Goal: Check status: Check status

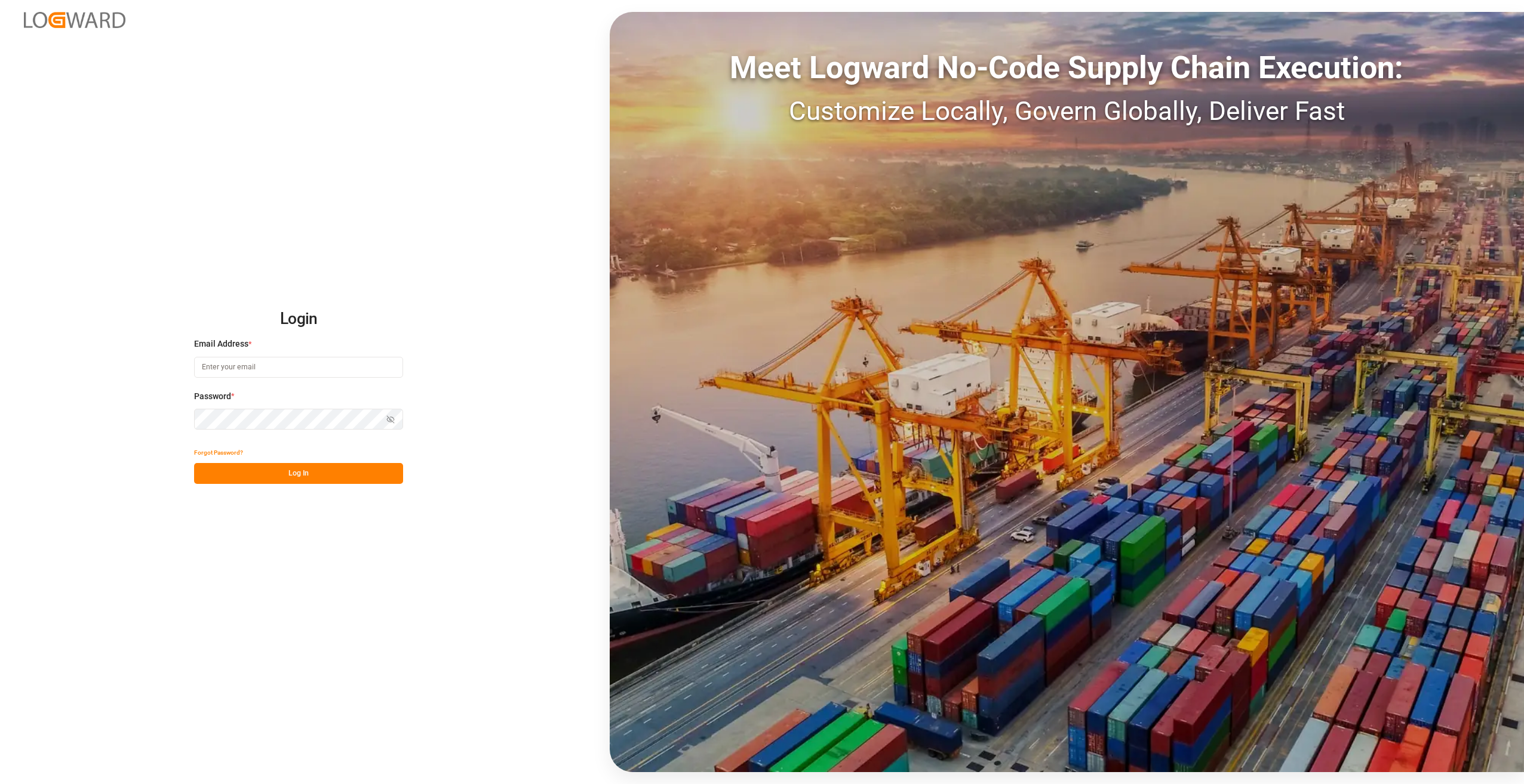
type input "[PERSON_NAME][EMAIL_ADDRESS][PERSON_NAME][DOMAIN_NAME]"
click at [265, 142] on div "Login Email Address * [PERSON_NAME][EMAIL_ADDRESS][PERSON_NAME][DOMAIN_NAME] Pa…" at bounding box center [762, 392] width 1524 height 784
click at [325, 42] on div "Login Email Address * melanie.bertram@compo-expert.com Password * Show password…" at bounding box center [762, 392] width 1524 height 784
click at [326, 48] on div "Login Email Address * melanie.bertram@compo-expert.com Password * Show password…" at bounding box center [762, 392] width 1524 height 784
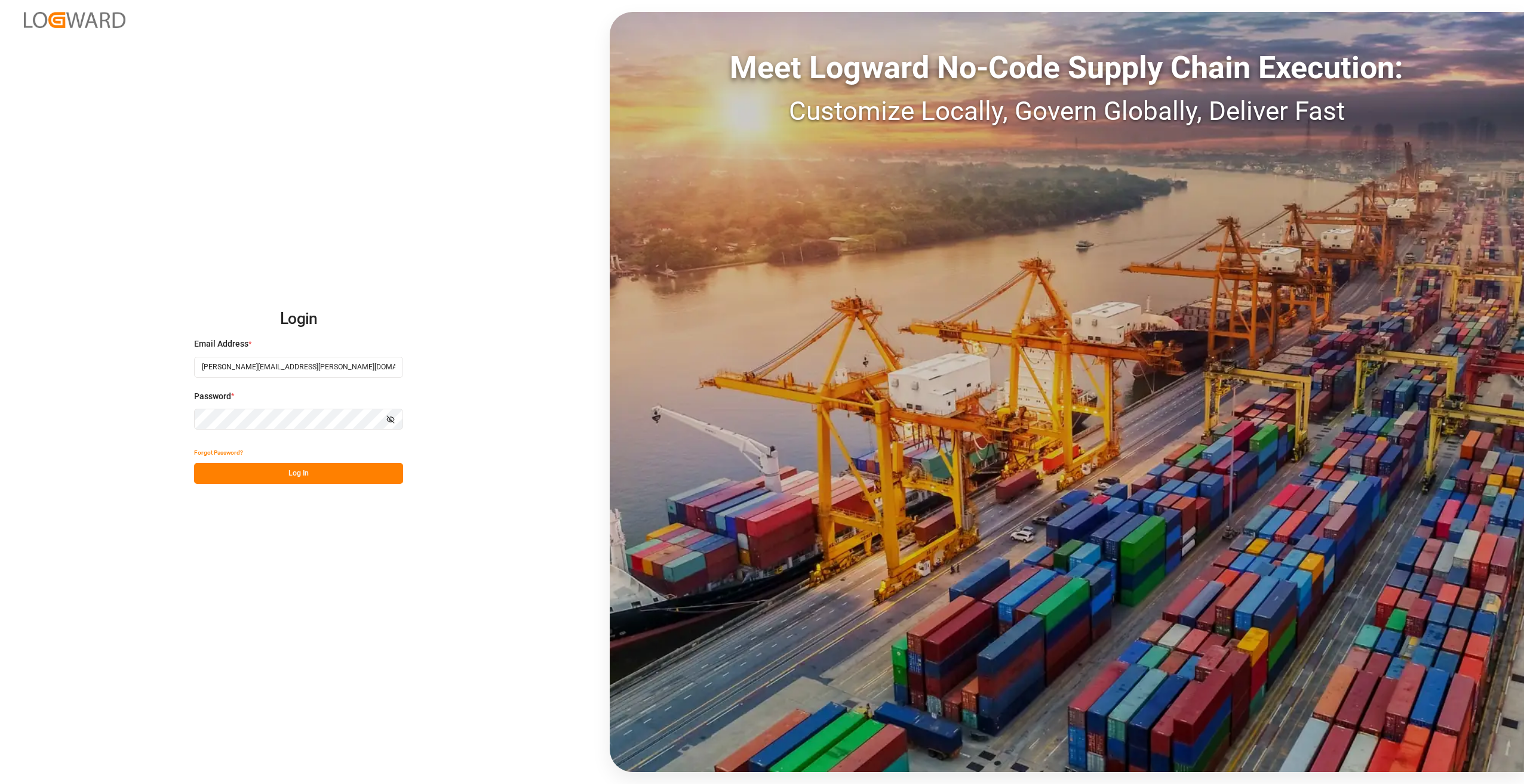
click at [326, 48] on div "Login Email Address * melanie.bertram@compo-expert.com Password * Show password…" at bounding box center [762, 392] width 1524 height 784
click at [312, 476] on button "Log In" at bounding box center [298, 473] width 209 height 21
type input "[PERSON_NAME][EMAIL_ADDRESS][PERSON_NAME][DOMAIN_NAME]"
click at [319, 476] on button "Log In" at bounding box center [298, 473] width 209 height 21
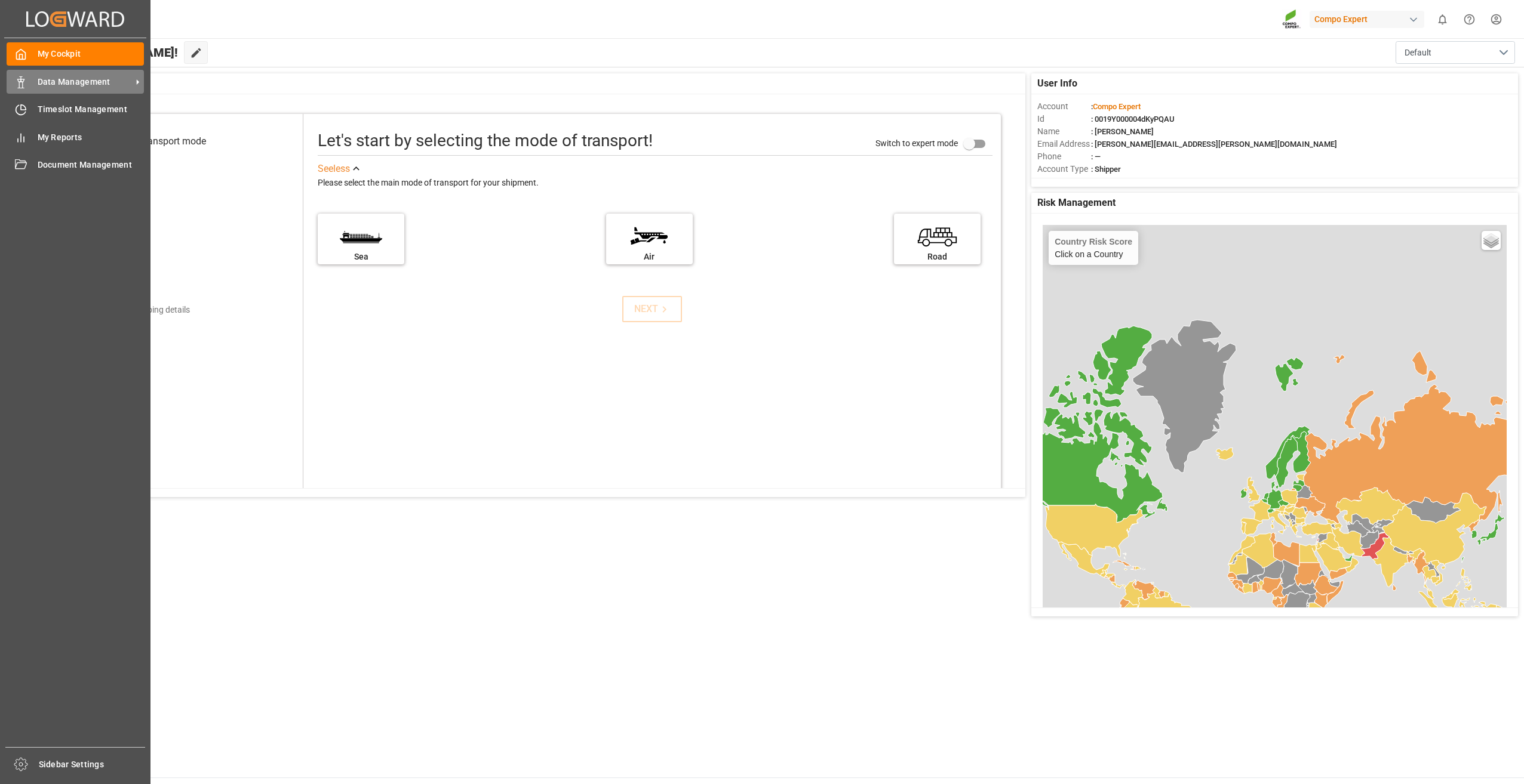
click at [66, 82] on span "Data Management" at bounding box center [84, 81] width 94 height 13
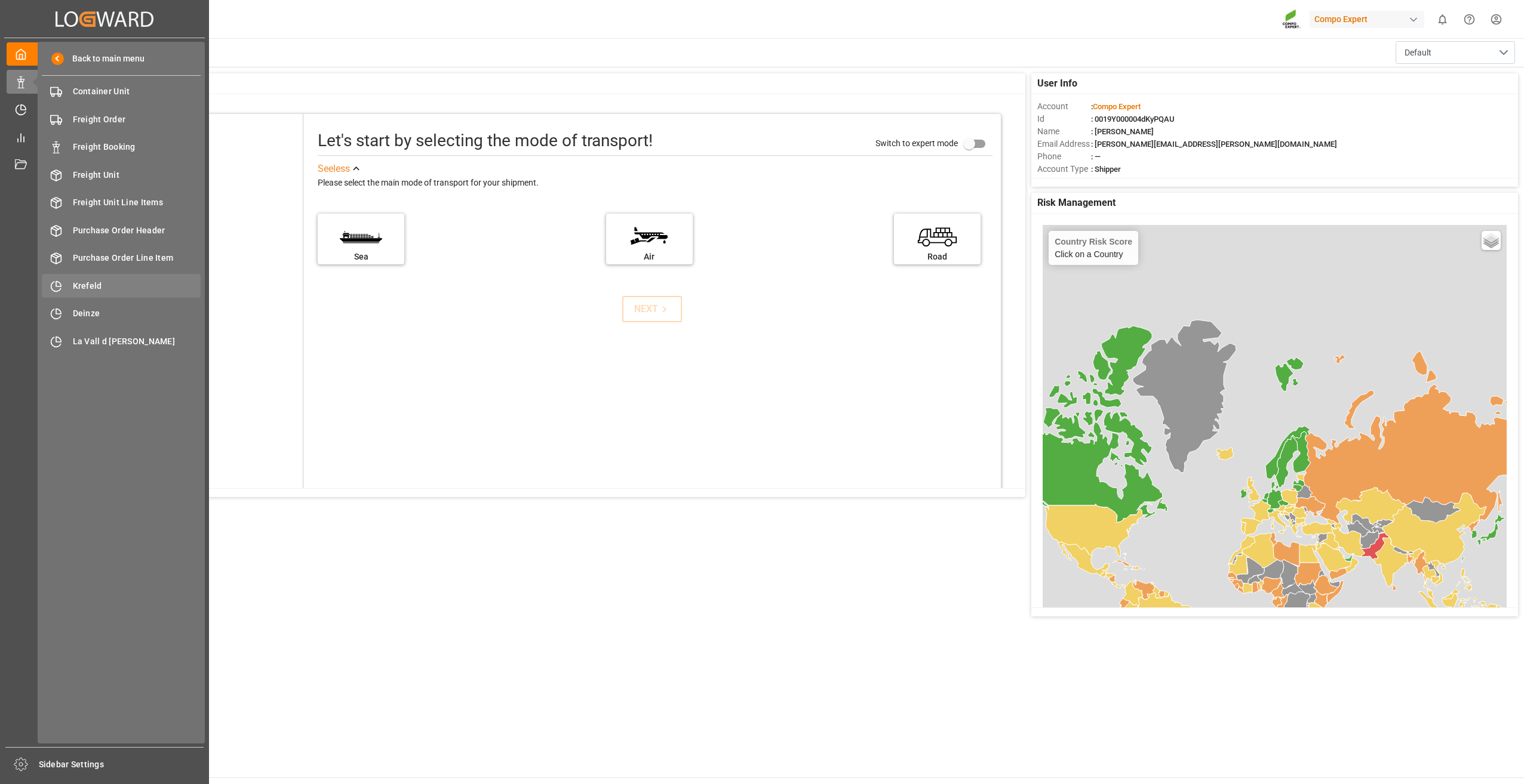
click at [98, 284] on span "Krefeld" at bounding box center [136, 285] width 128 height 13
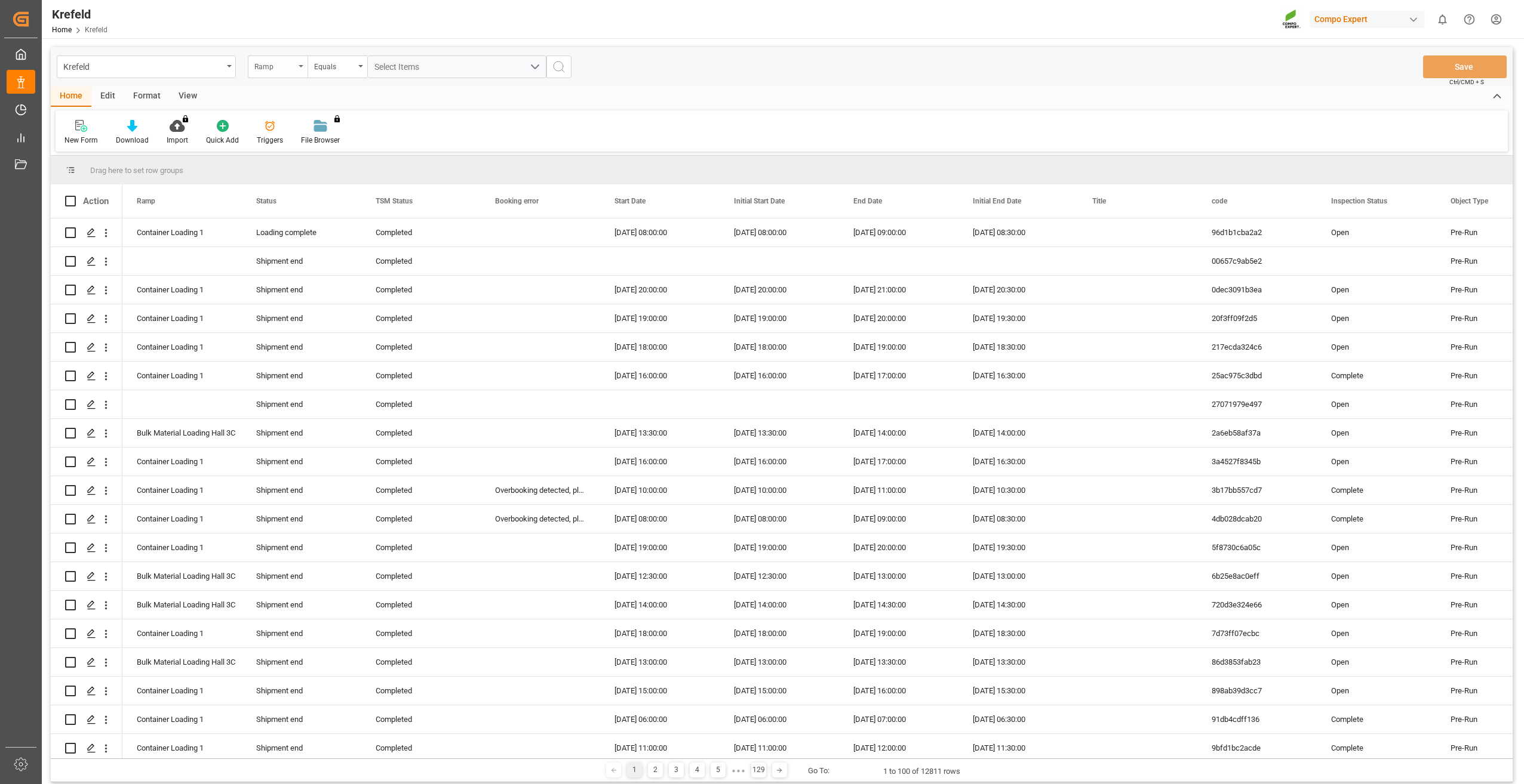
click at [294, 68] on div "Ramp" at bounding box center [274, 65] width 41 height 14
click at [289, 97] on input "text" at bounding box center [337, 93] width 169 height 19
type input "SAP"
click at [302, 115] on div "SAP Order Number" at bounding box center [336, 121] width 177 height 25
click at [409, 66] on input "text" at bounding box center [456, 66] width 179 height 23
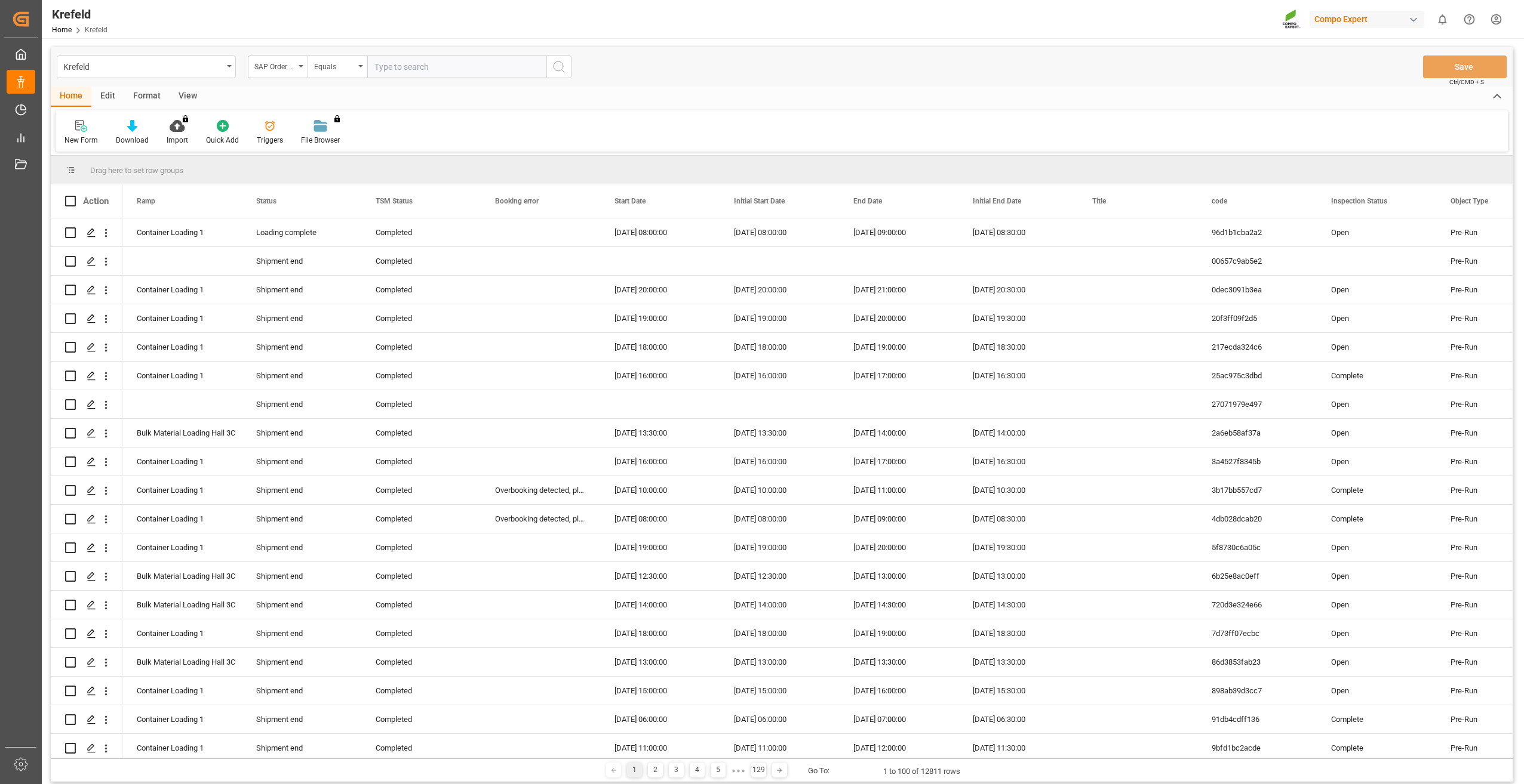
paste input "2000001038"
type input "2000001038;"
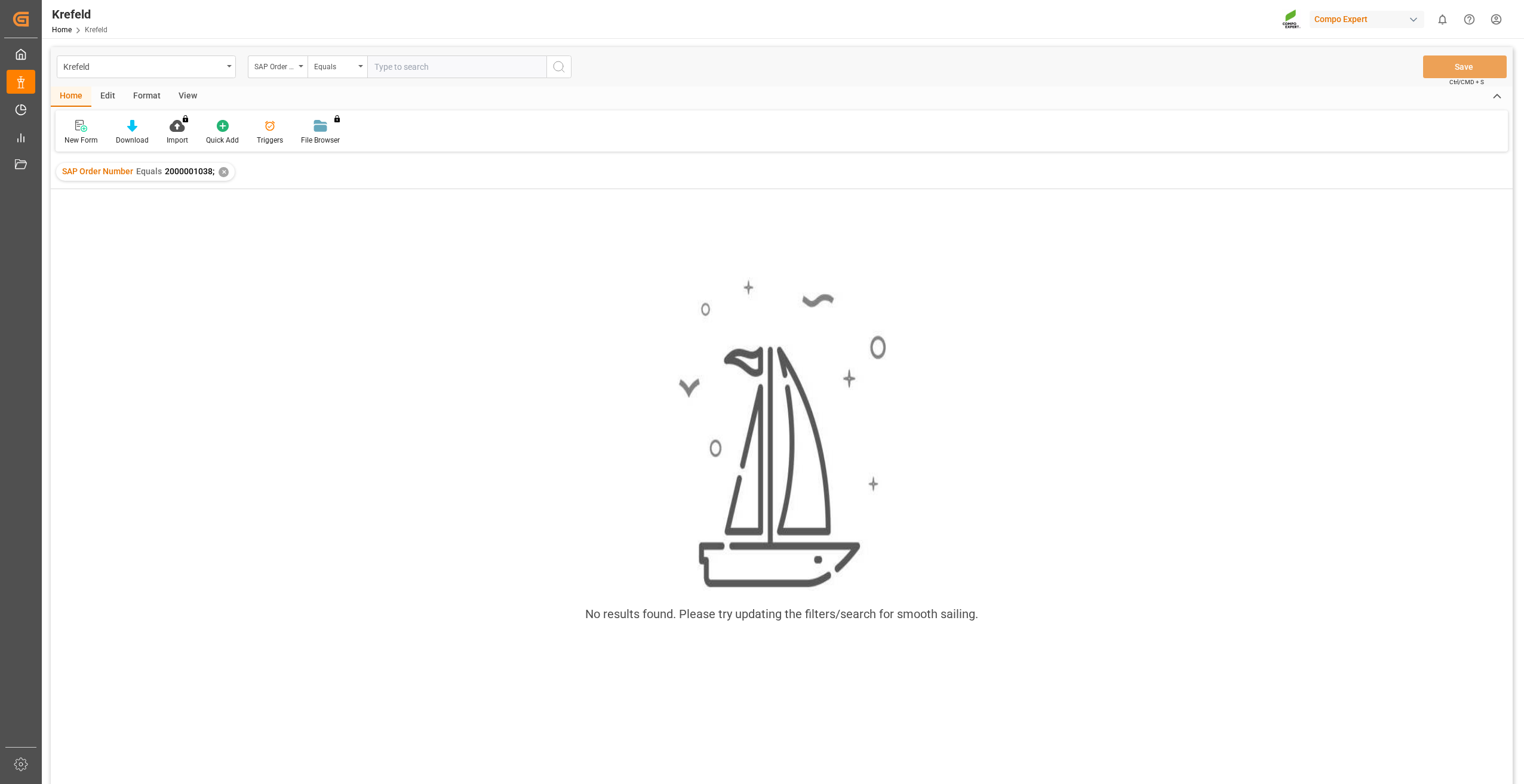
click at [226, 175] on div "✕" at bounding box center [223, 172] width 10 height 10
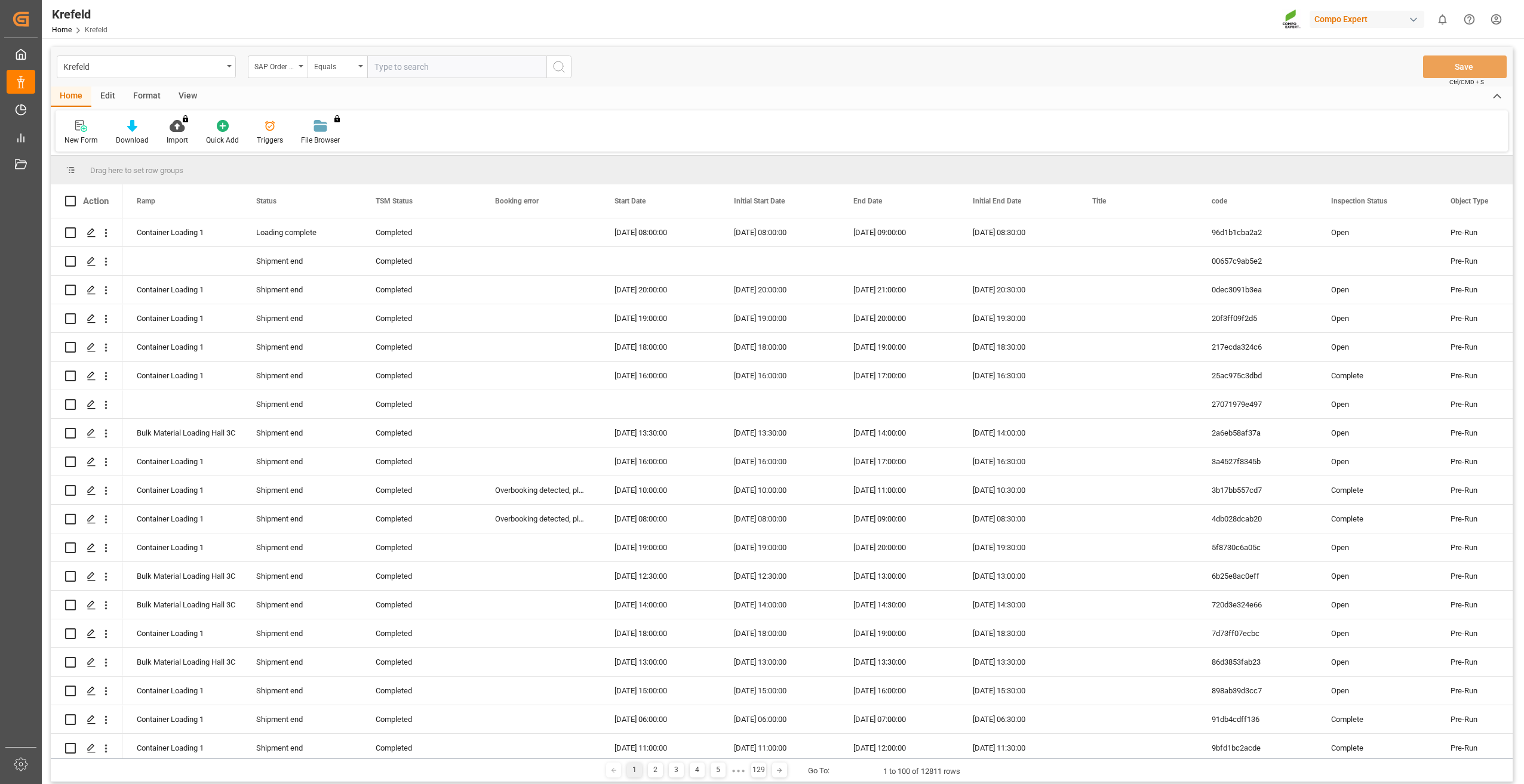
click at [420, 68] on input "text" at bounding box center [456, 66] width 179 height 23
paste input "2000000447"
type input "2000000447;"
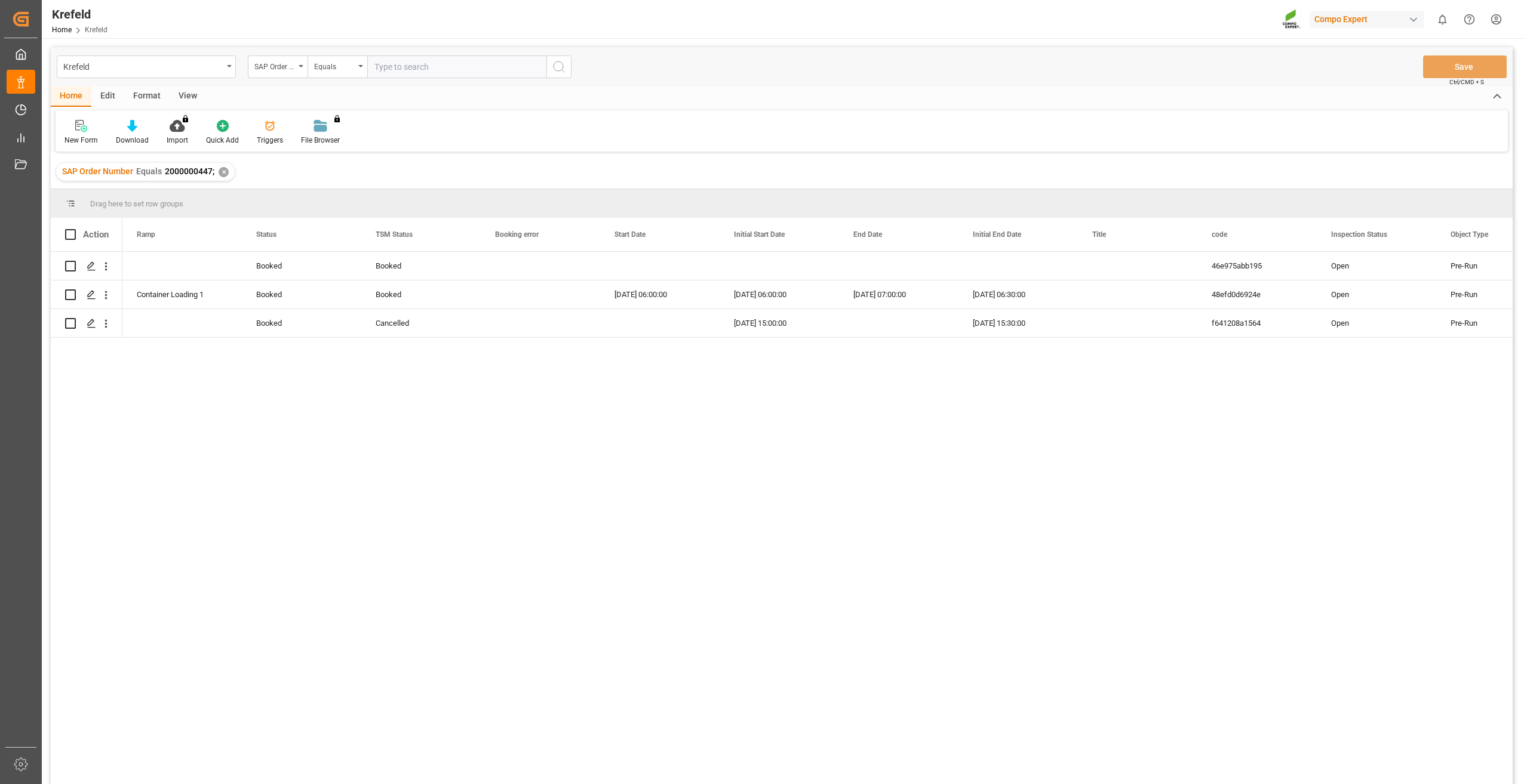
click at [413, 63] on input "text" at bounding box center [456, 66] width 179 height 23
paste input "2000000544"
click at [226, 169] on div "✕" at bounding box center [223, 172] width 10 height 10
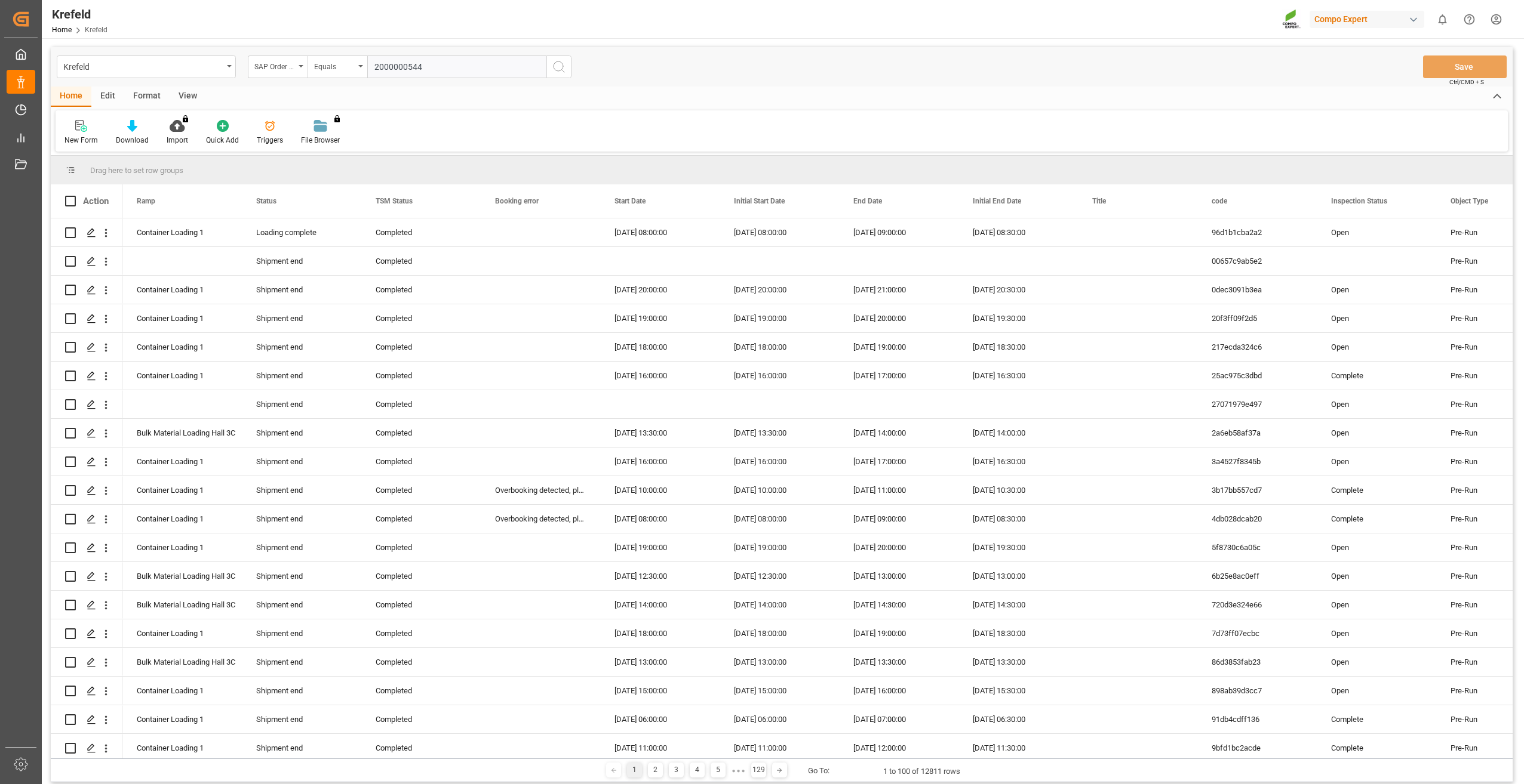
click at [431, 65] on input "2000000544" at bounding box center [456, 66] width 179 height 23
type input "2000000544;"
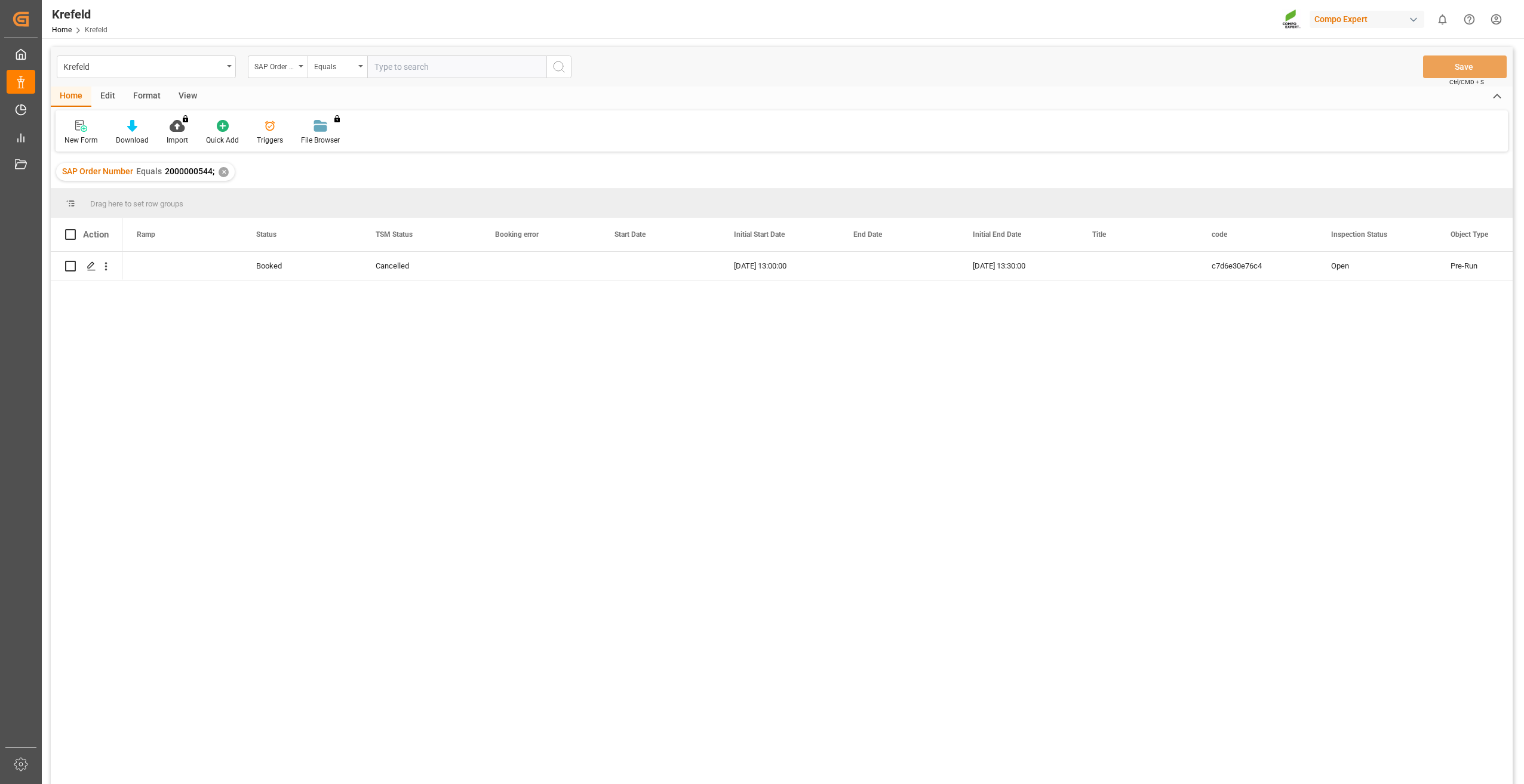
click at [223, 172] on div "✕" at bounding box center [223, 172] width 10 height 10
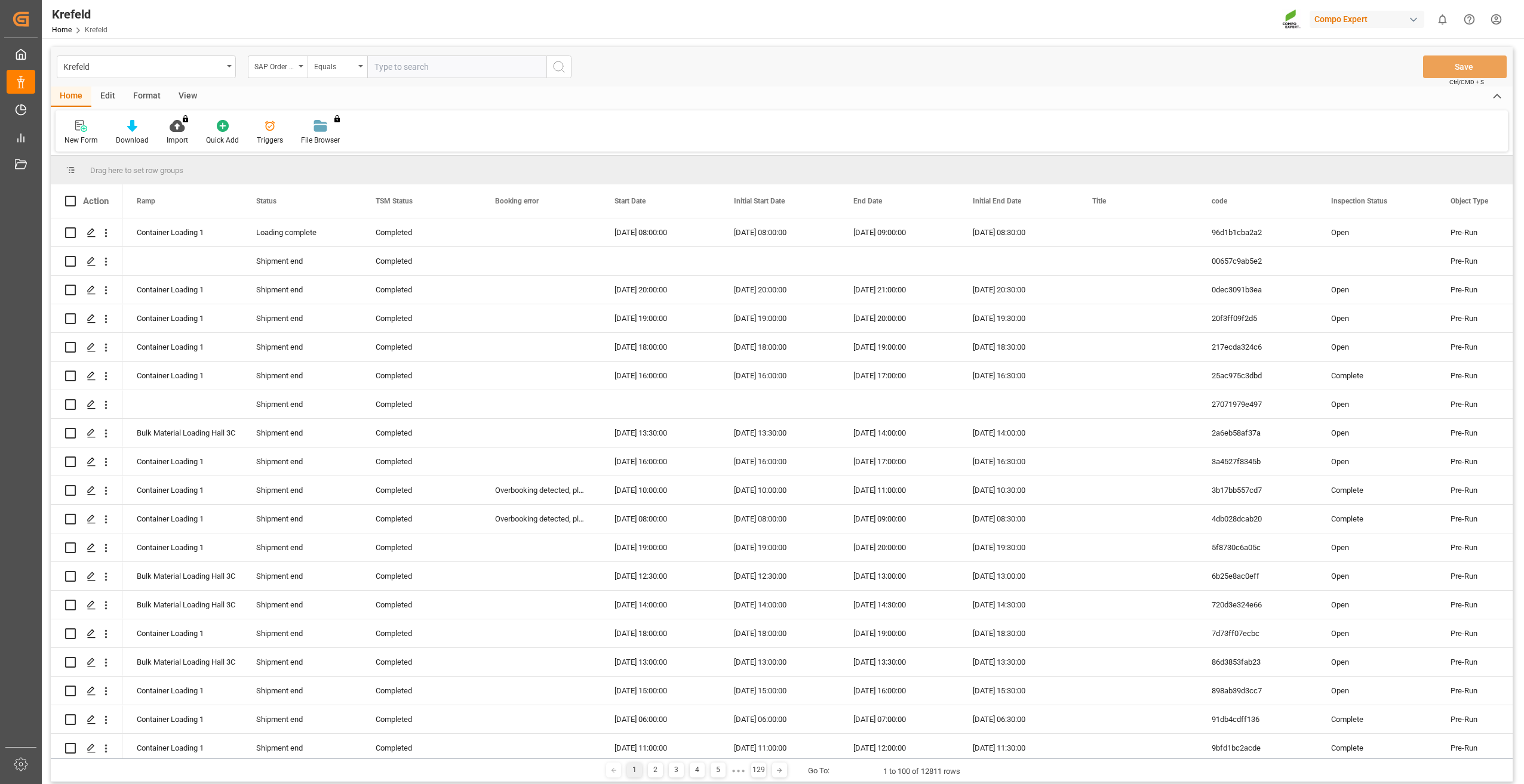
click at [411, 66] on input "text" at bounding box center [456, 66] width 179 height 23
paste input "2000000114"
type input "2000000114;"
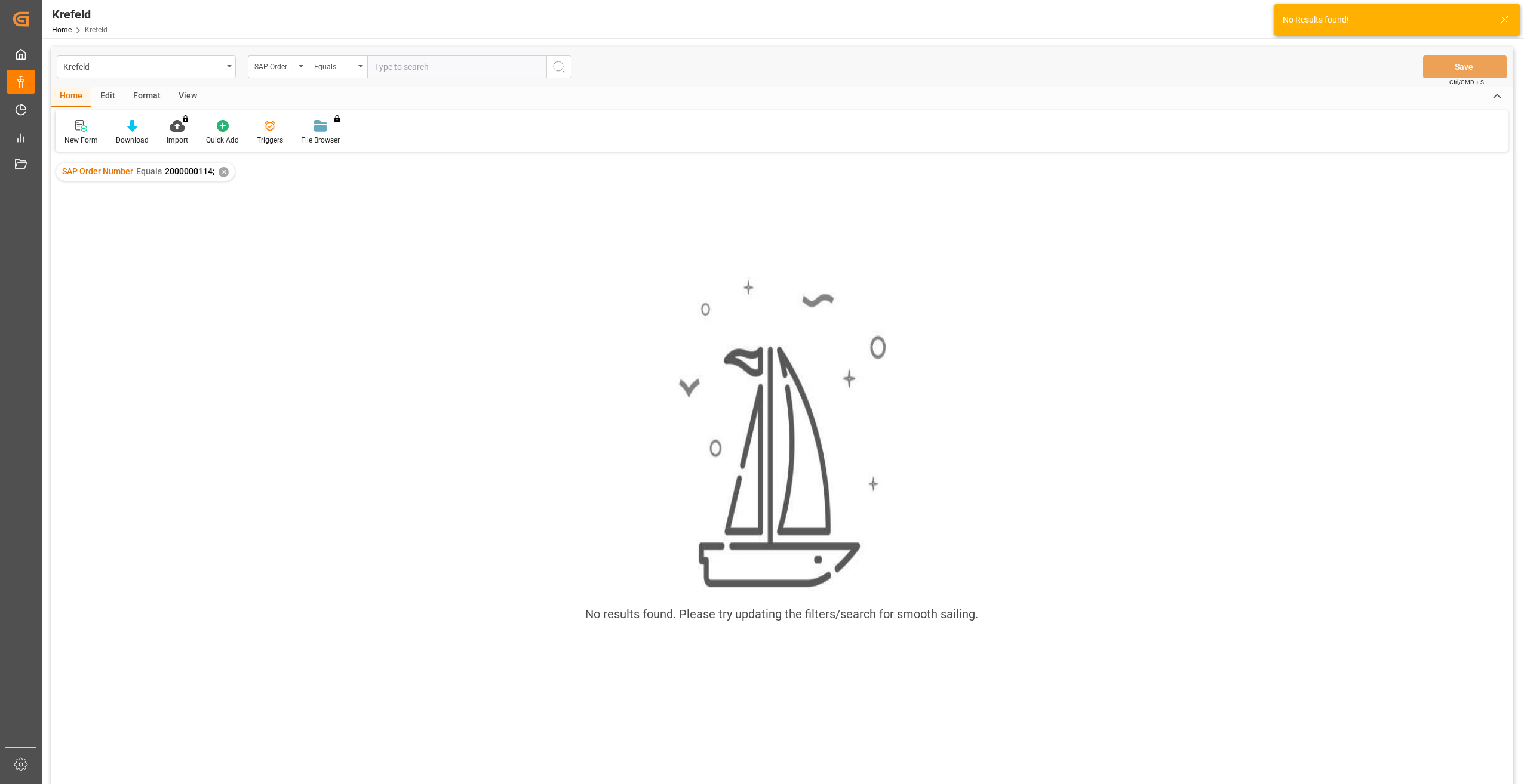
click at [223, 171] on div "✕" at bounding box center [223, 172] width 10 height 10
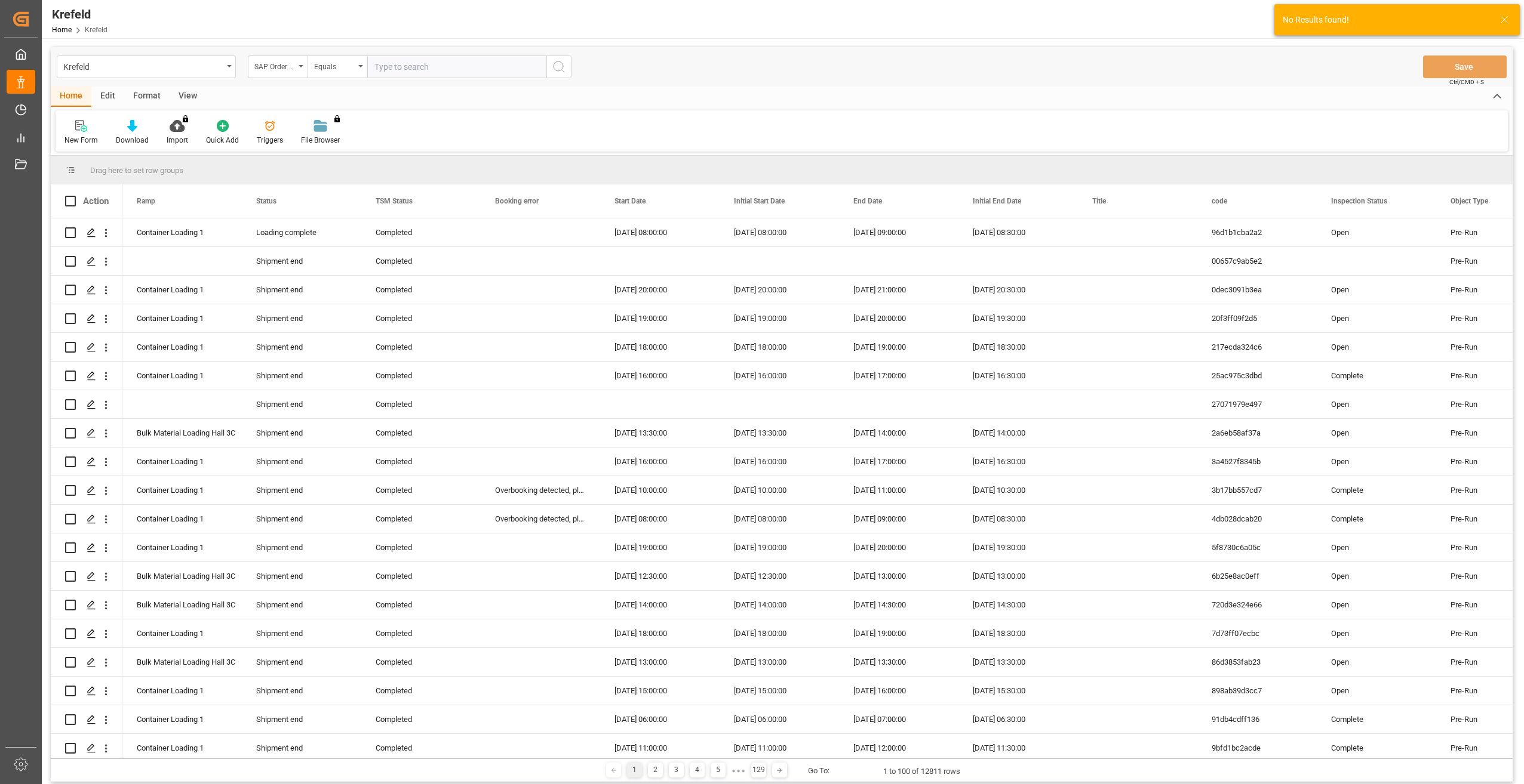
click at [429, 68] on input "text" at bounding box center [456, 66] width 179 height 23
paste input "2000000114"
type input "2000000115;"
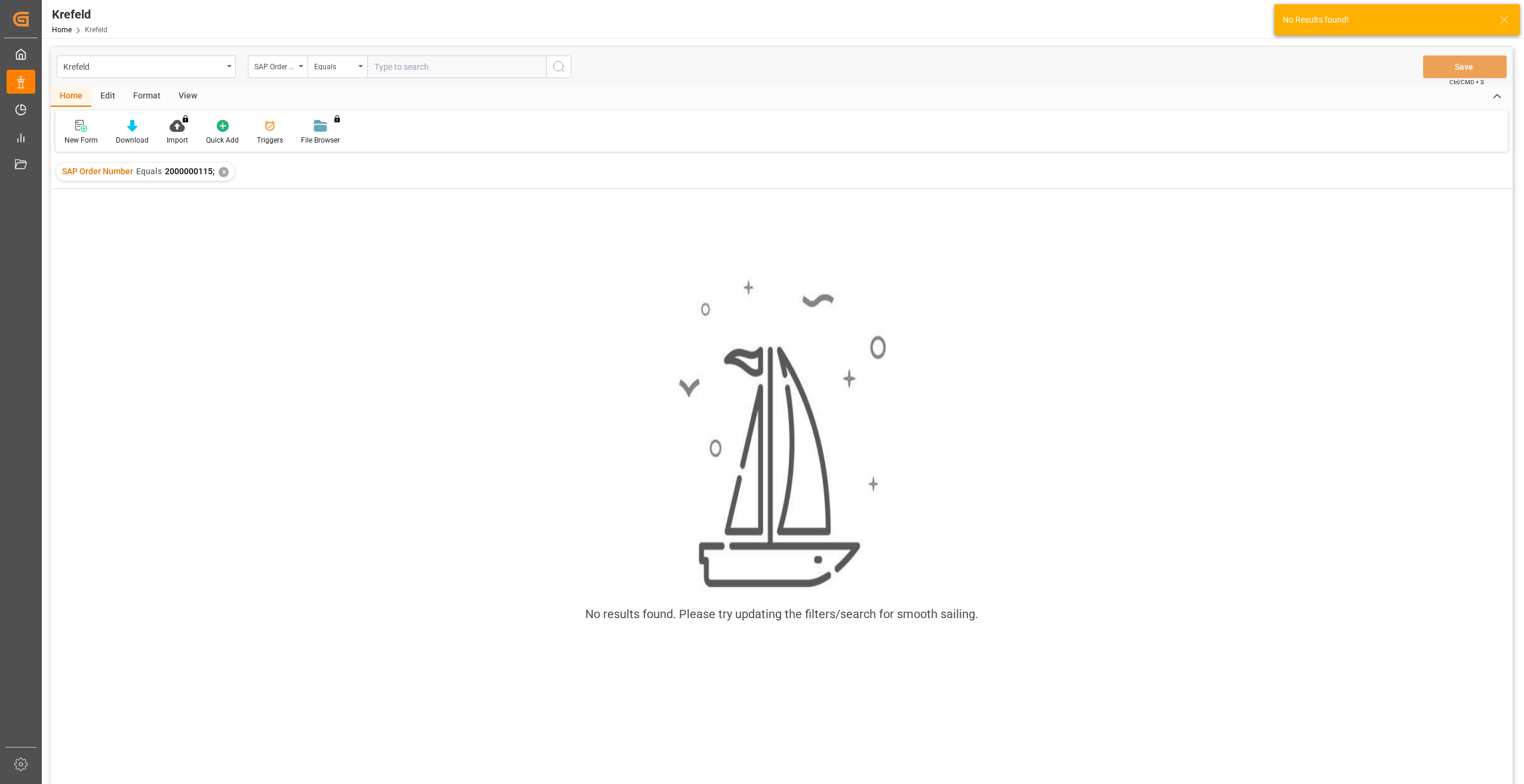
click at [221, 168] on div "✕" at bounding box center [223, 172] width 10 height 10
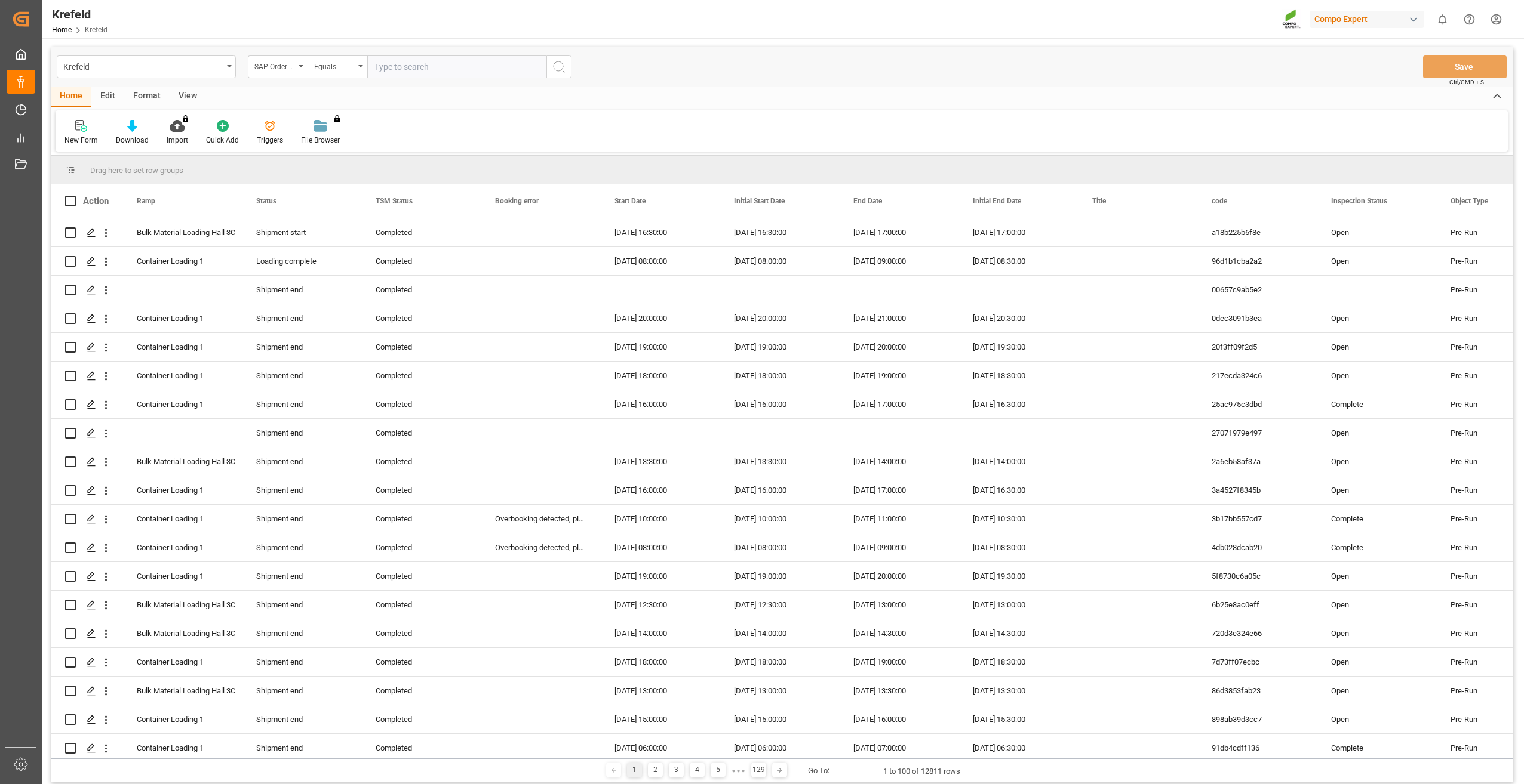
click at [419, 60] on input "text" at bounding box center [456, 66] width 179 height 23
paste input "2000000692"
type input "2000000692;"
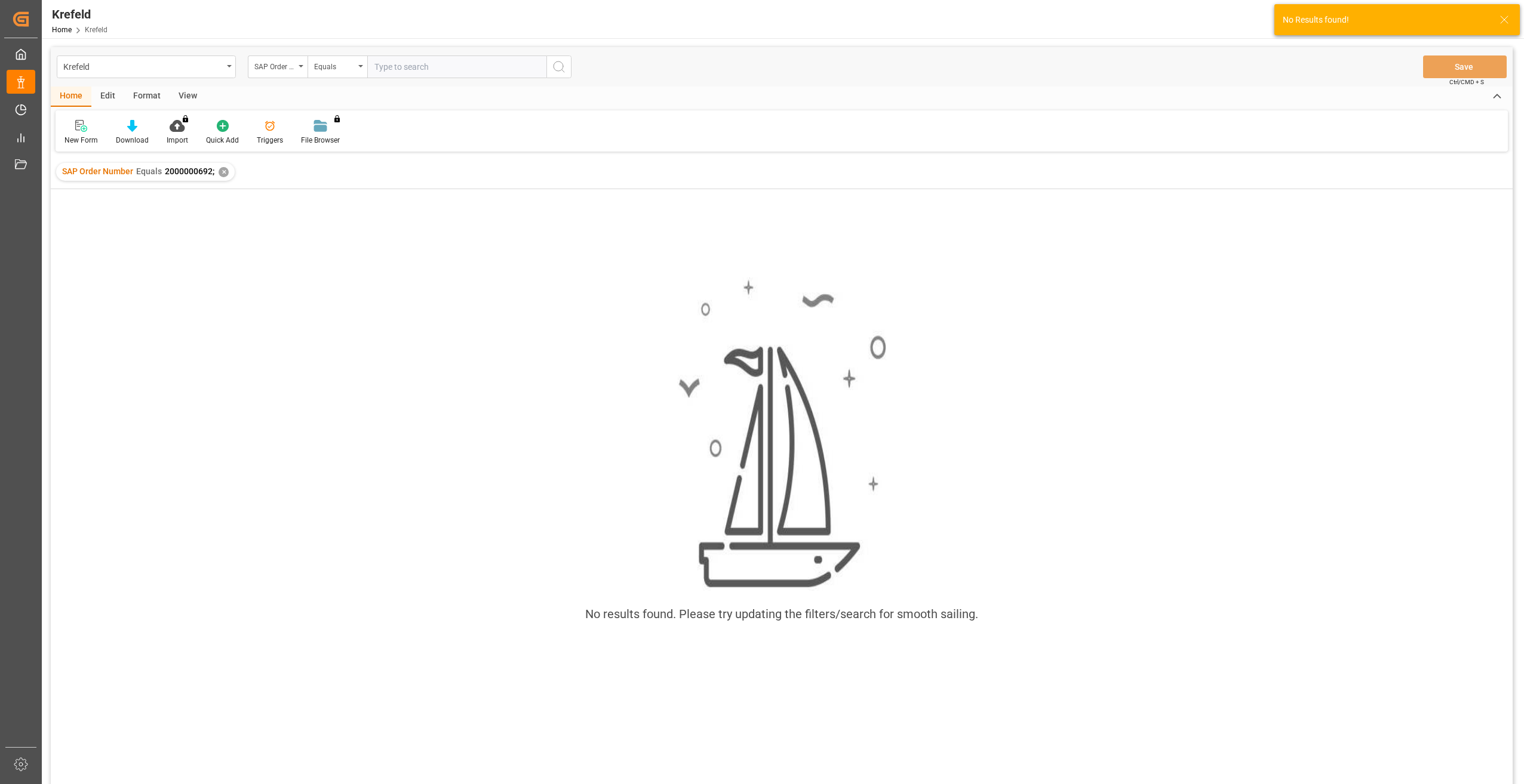
click at [221, 172] on div "✕" at bounding box center [223, 172] width 10 height 10
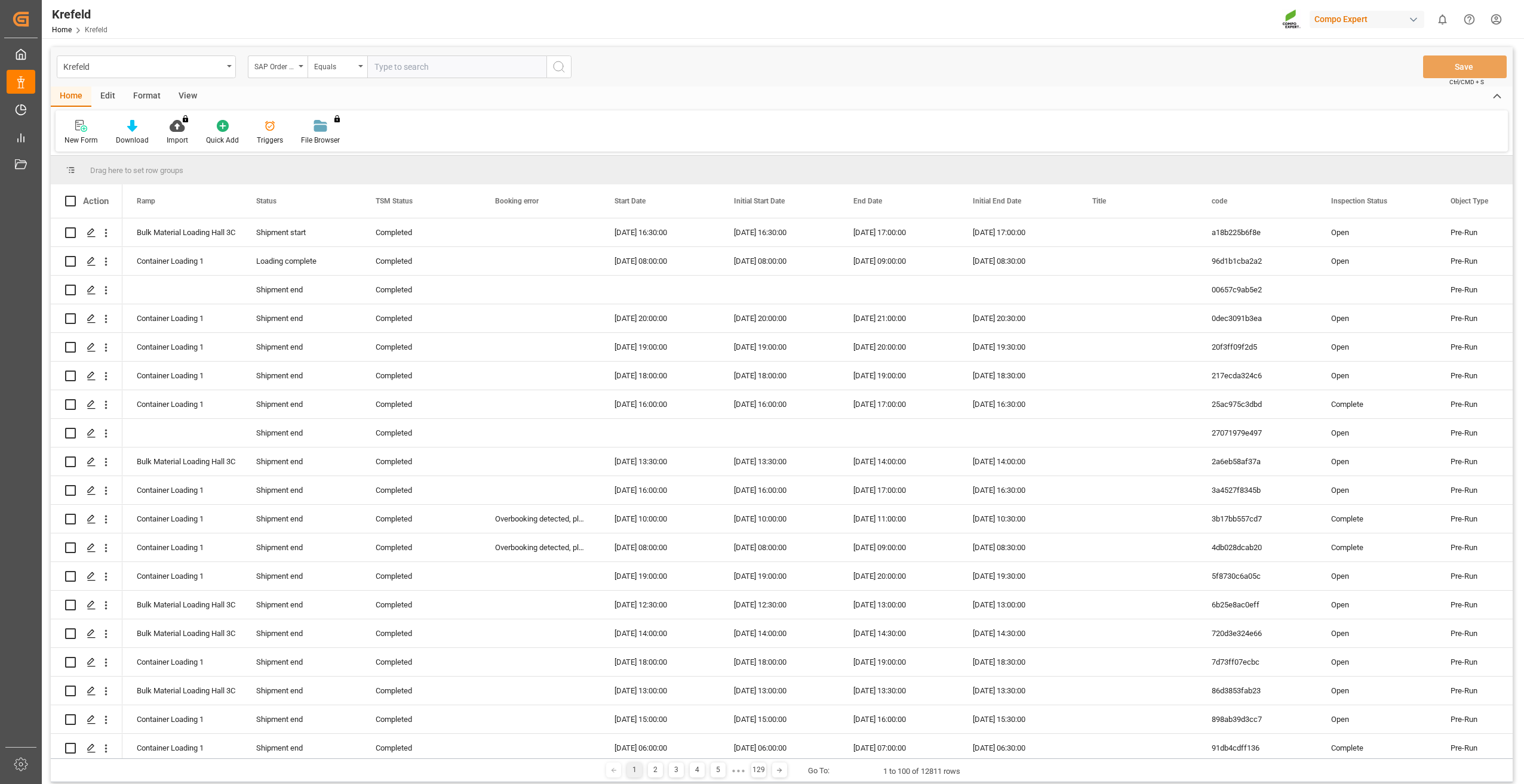
click at [419, 68] on input "text" at bounding box center [456, 66] width 179 height 23
paste input "2000000545"
type input "2000000545;"
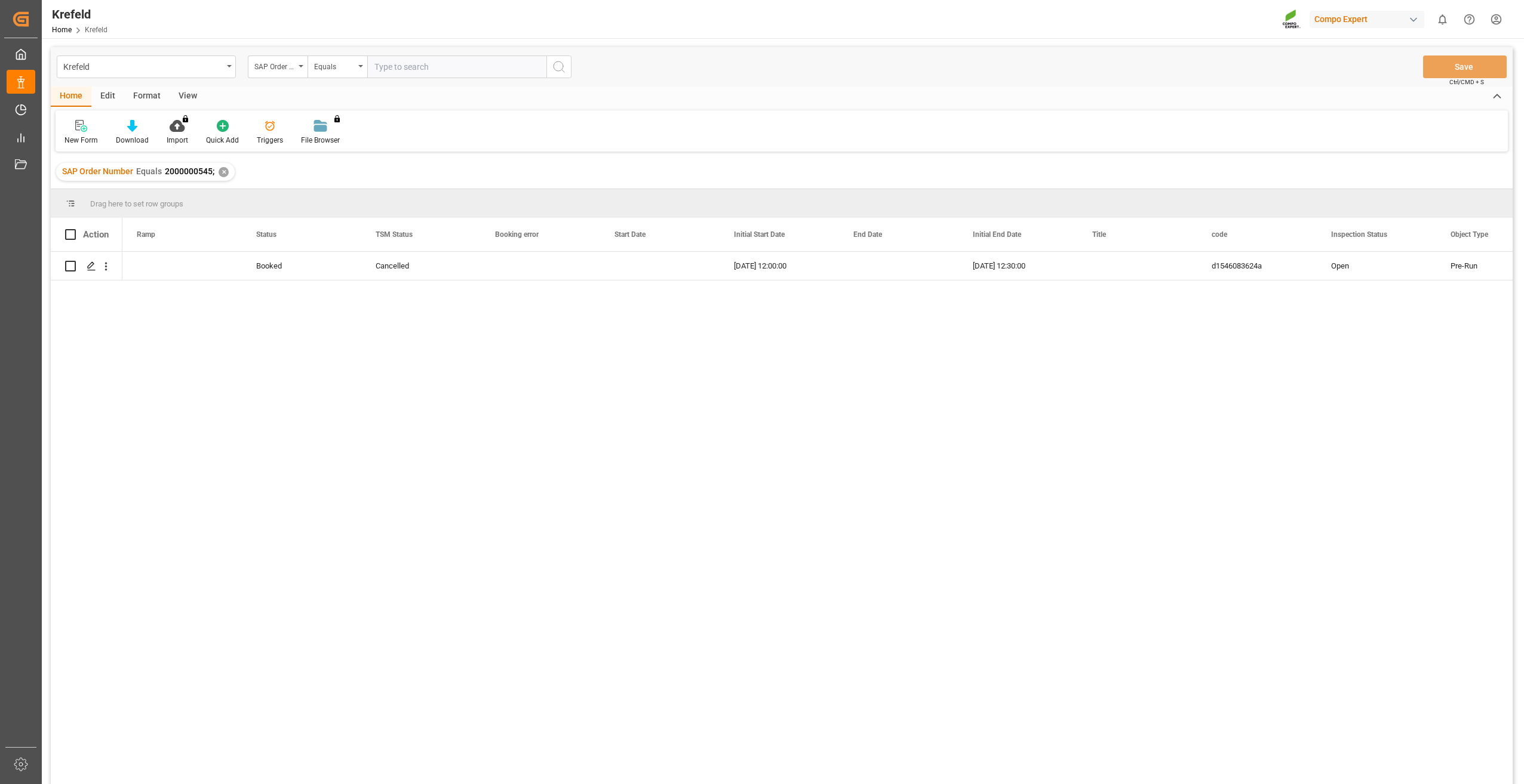
click at [224, 171] on div "✕" at bounding box center [223, 172] width 10 height 10
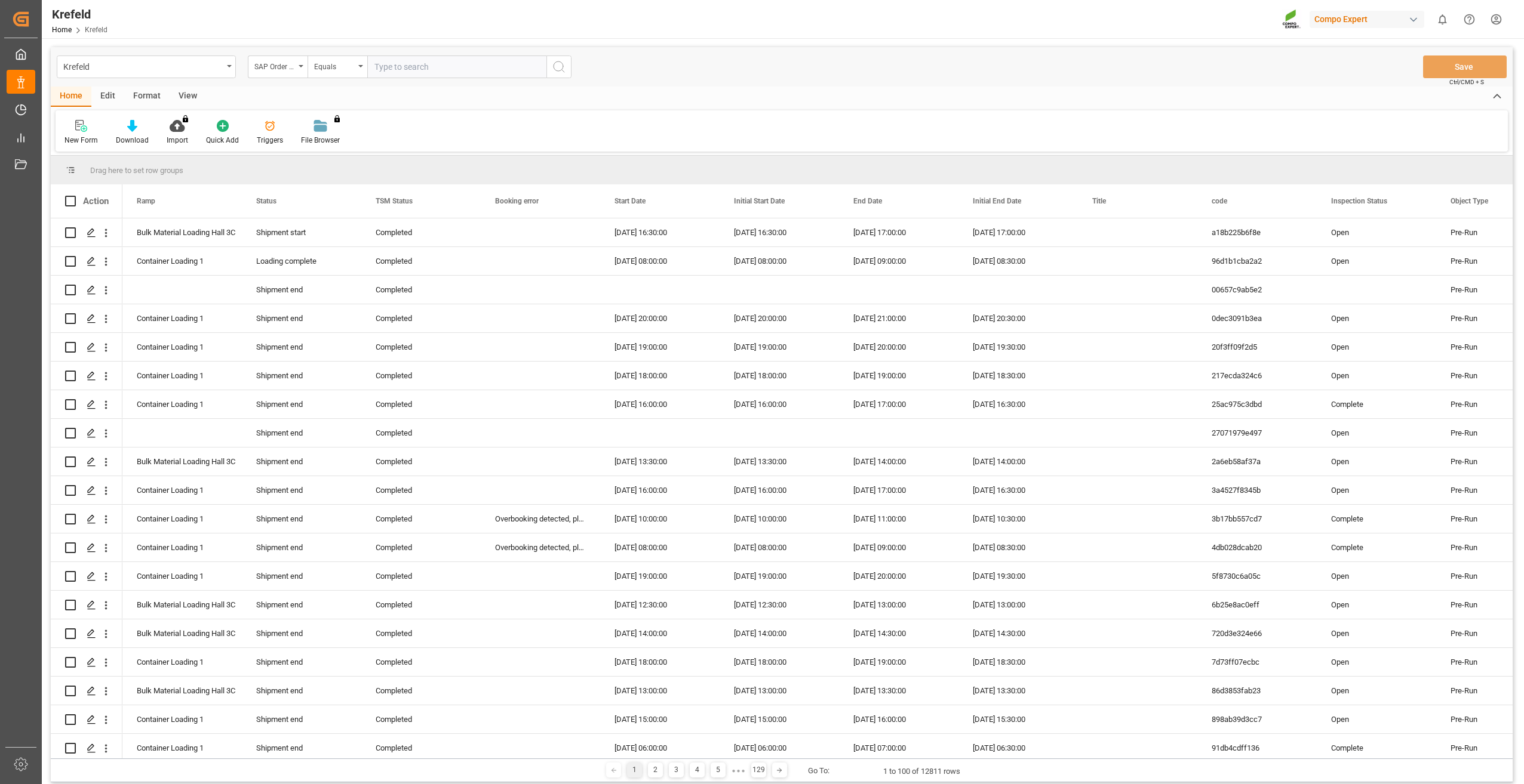
click at [414, 66] on input "text" at bounding box center [456, 66] width 179 height 23
paste input "2000000727"
type input "2000000727;"
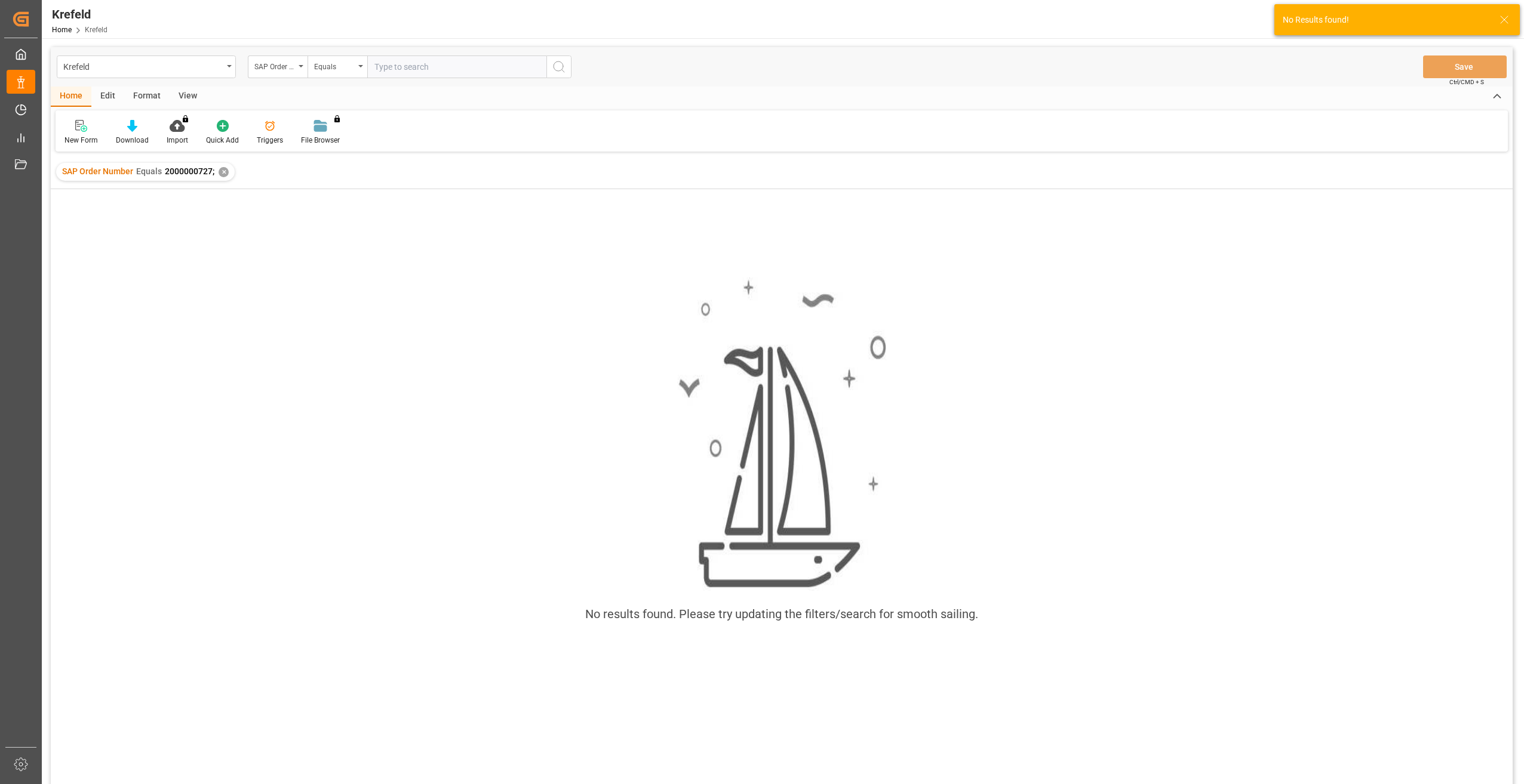
drag, startPoint x: 228, startPoint y: 170, endPoint x: 212, endPoint y: 171, distance: 16.0
click at [225, 170] on div "SAP Order Number Equals 2000000727; ✕" at bounding box center [146, 171] width 178 height 18
click at [221, 175] on div "✕" at bounding box center [223, 172] width 10 height 10
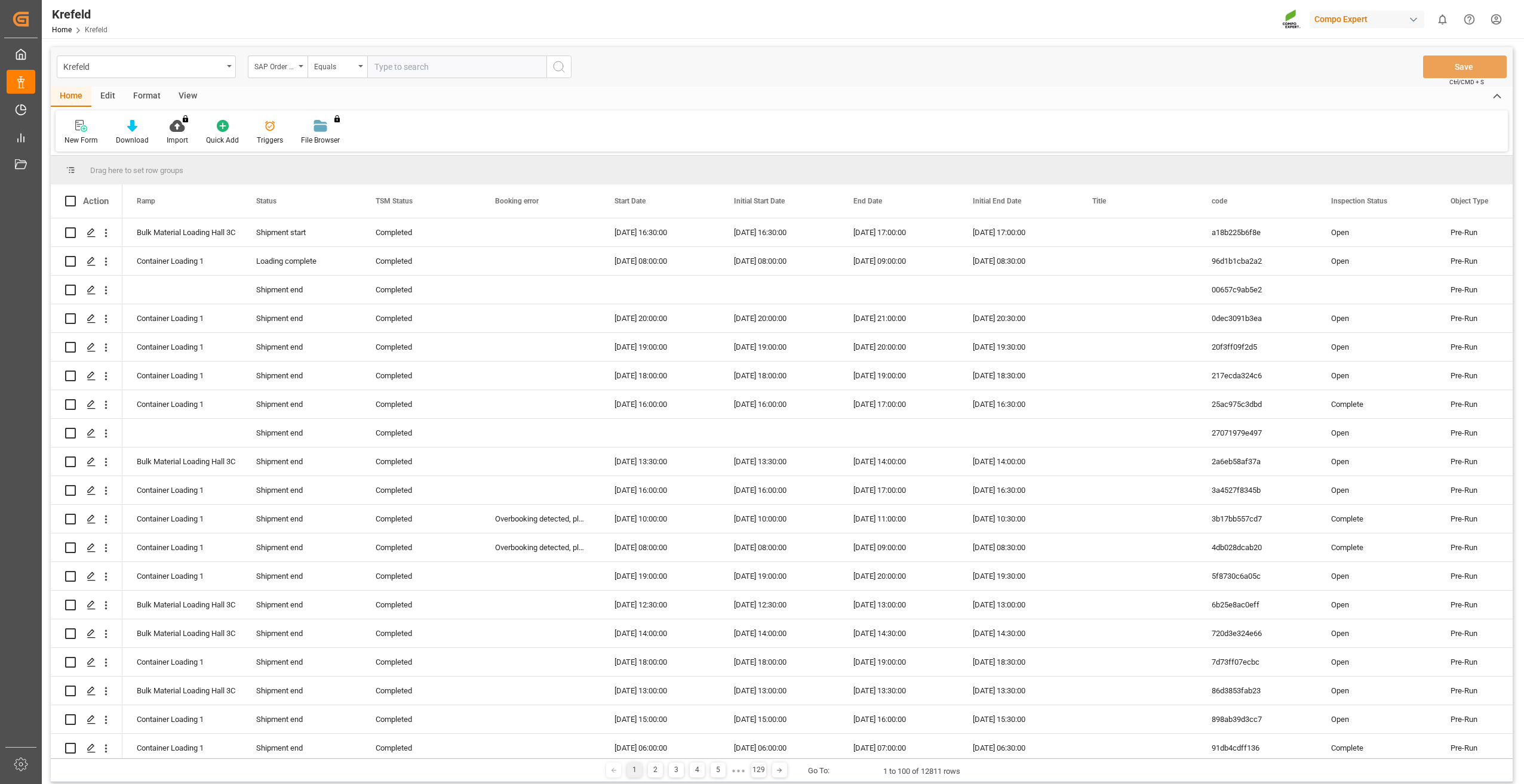
click at [434, 74] on input "text" at bounding box center [456, 66] width 179 height 23
paste input "2000000481"
type input "2000000481;"
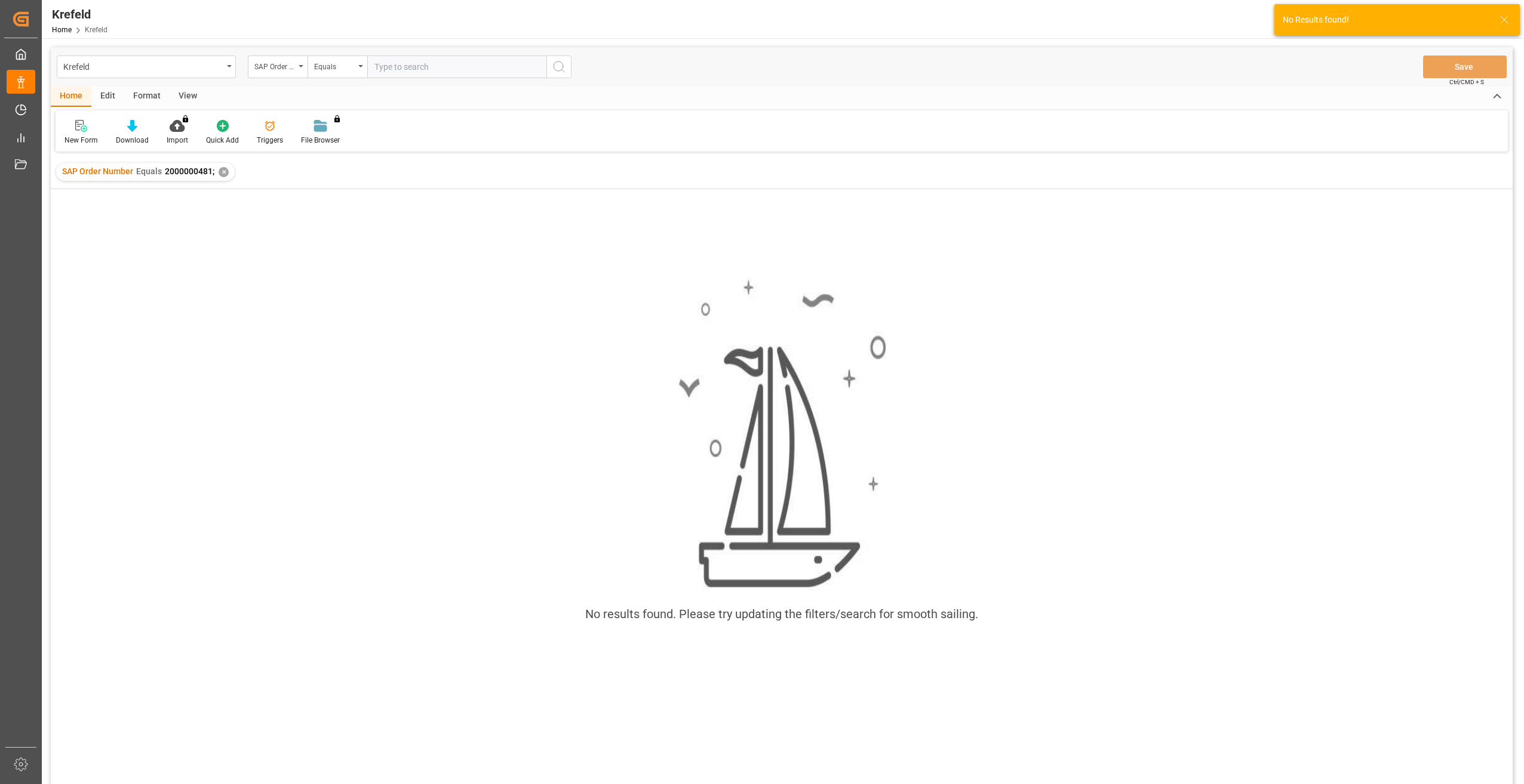
click at [221, 171] on div "✕" at bounding box center [223, 172] width 10 height 10
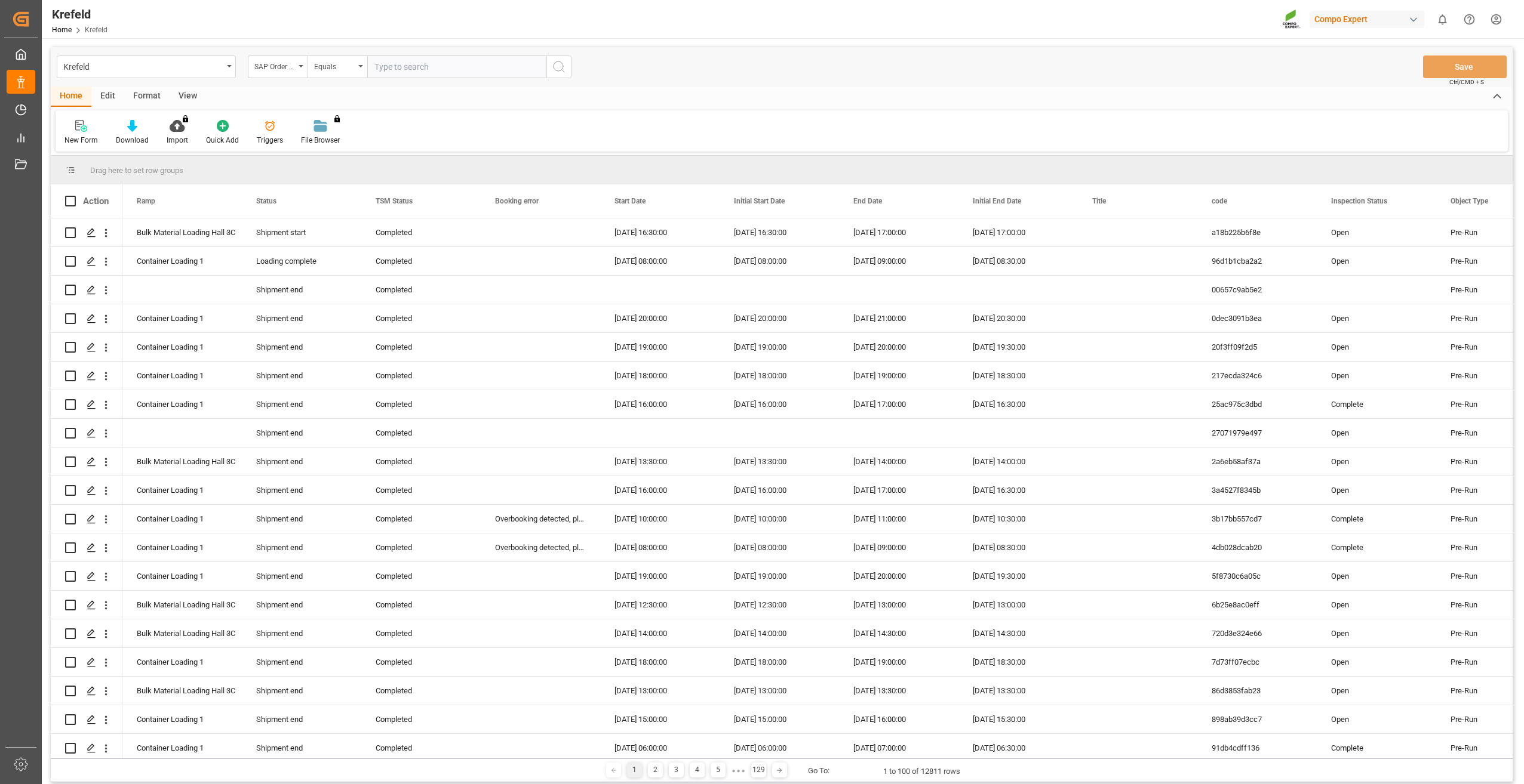
click at [420, 67] on input "text" at bounding box center [456, 66] width 179 height 23
paste input "2000000119"
type input "2000000119;"
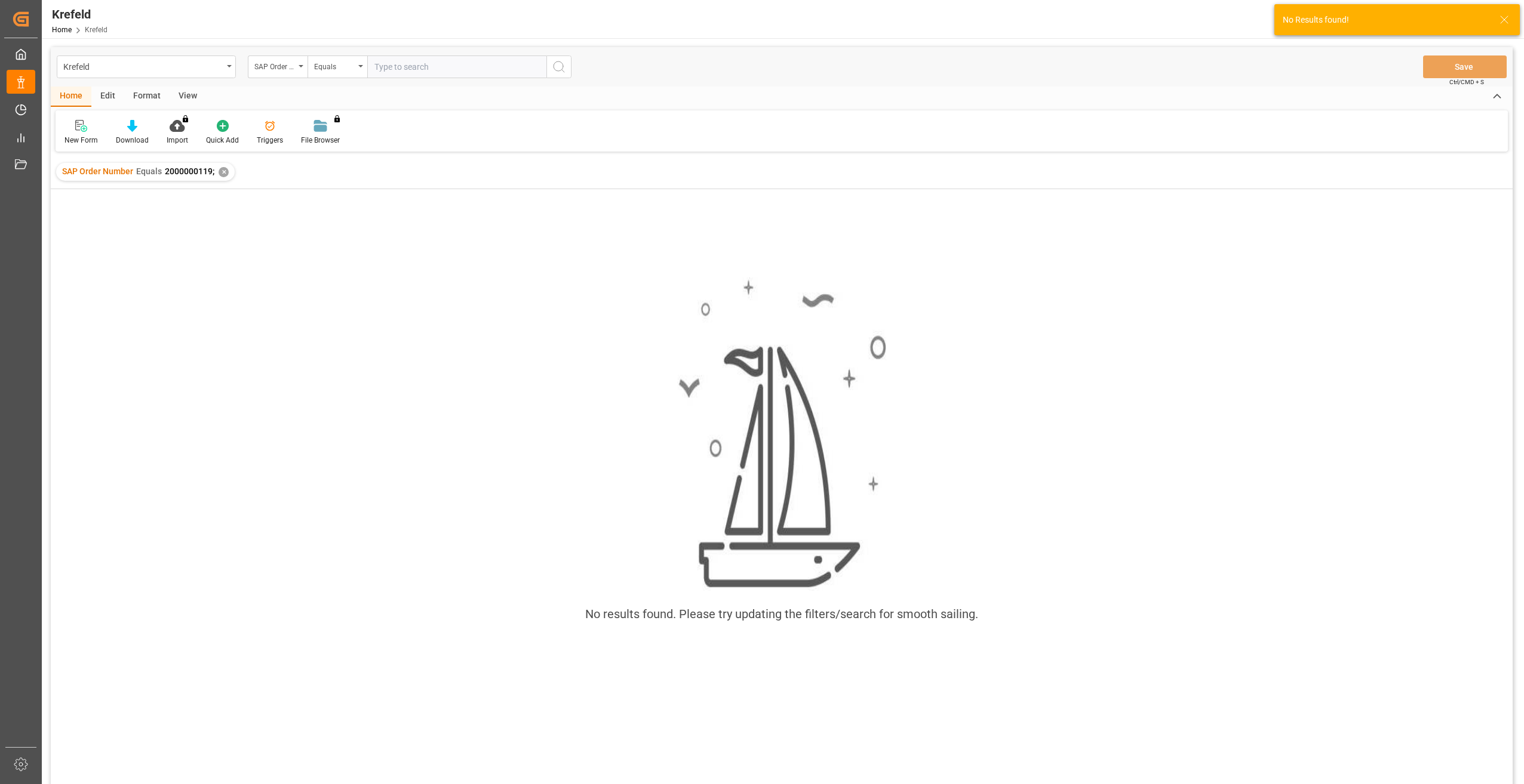
click at [221, 173] on div "✕" at bounding box center [223, 172] width 10 height 10
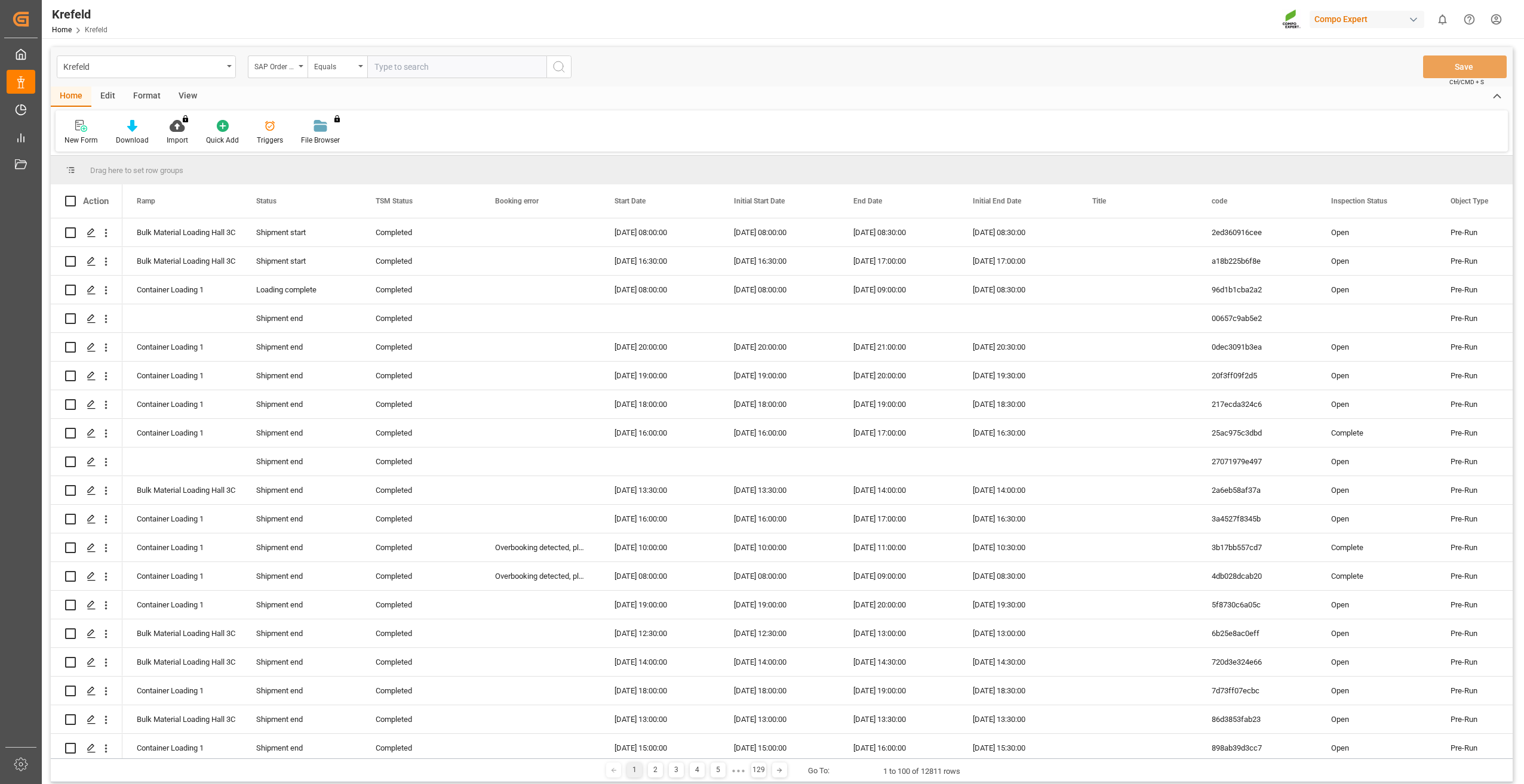
click at [382, 69] on input "text" at bounding box center [456, 66] width 179 height 23
paste input "2000000120"
type input "2000000120;"
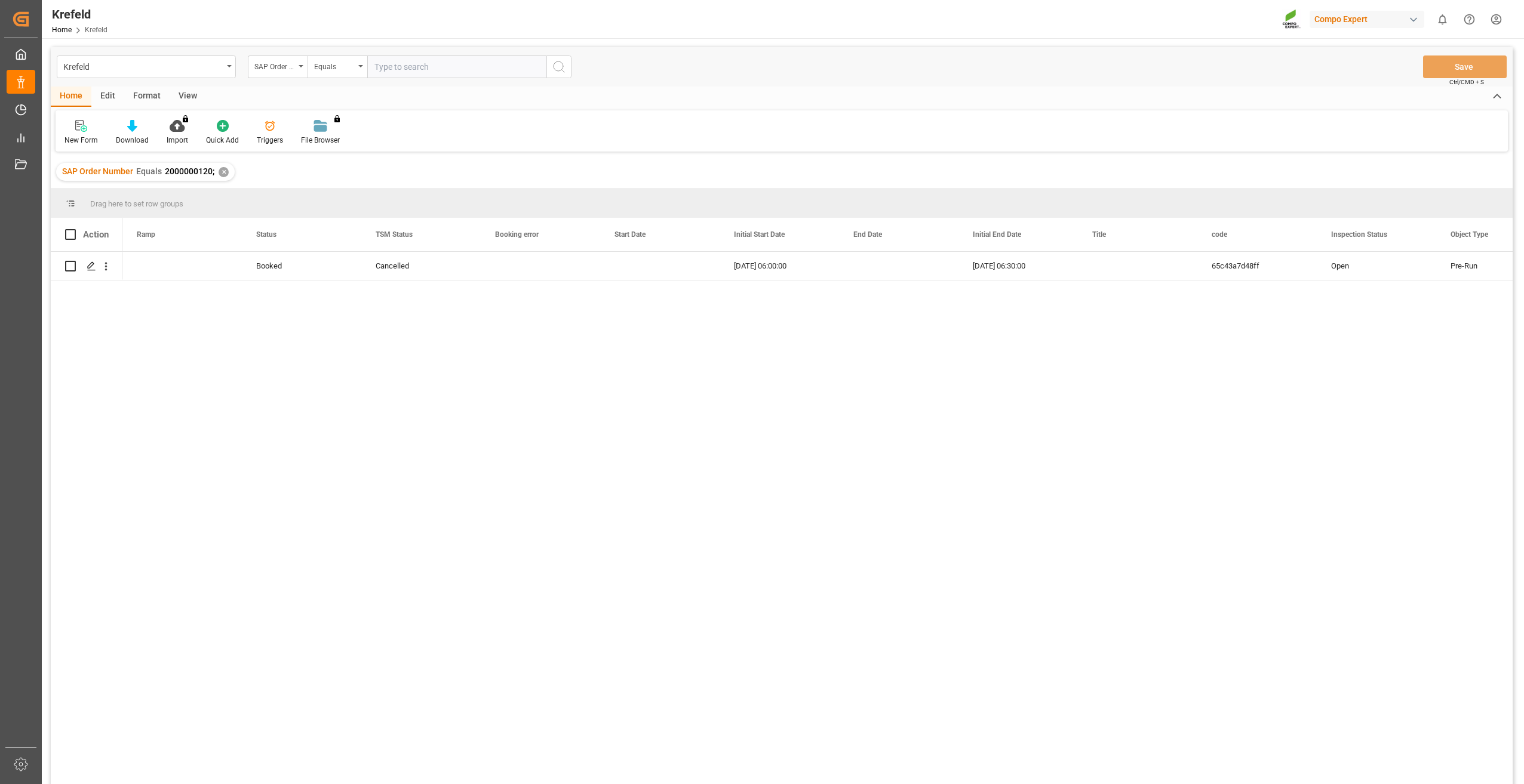
click at [417, 61] on input "text" at bounding box center [456, 66] width 179 height 23
click at [221, 168] on div "✕" at bounding box center [223, 172] width 10 height 10
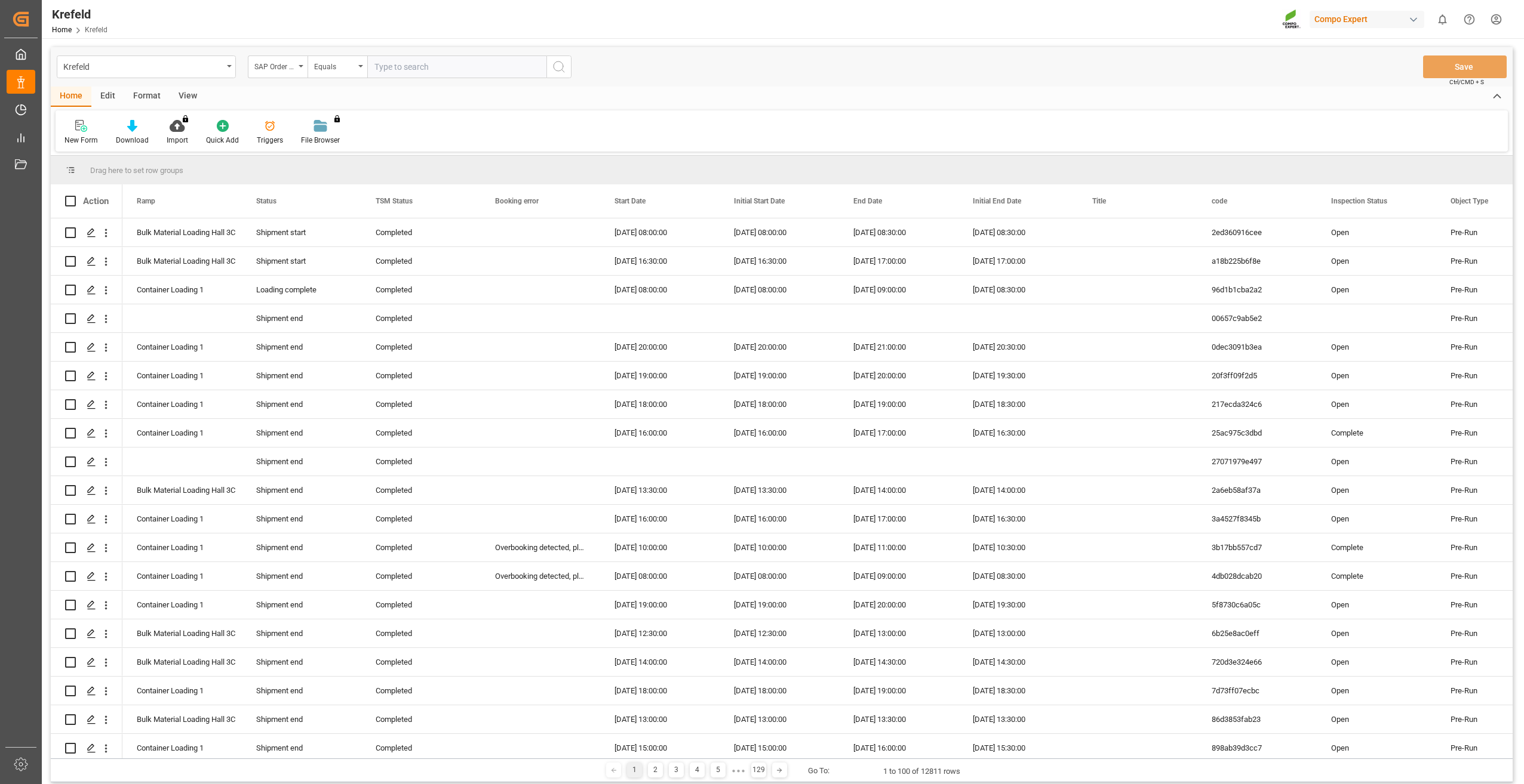
click at [413, 70] on input "text" at bounding box center [456, 66] width 179 height 23
paste input "2000000604"
type input "2000000604;"
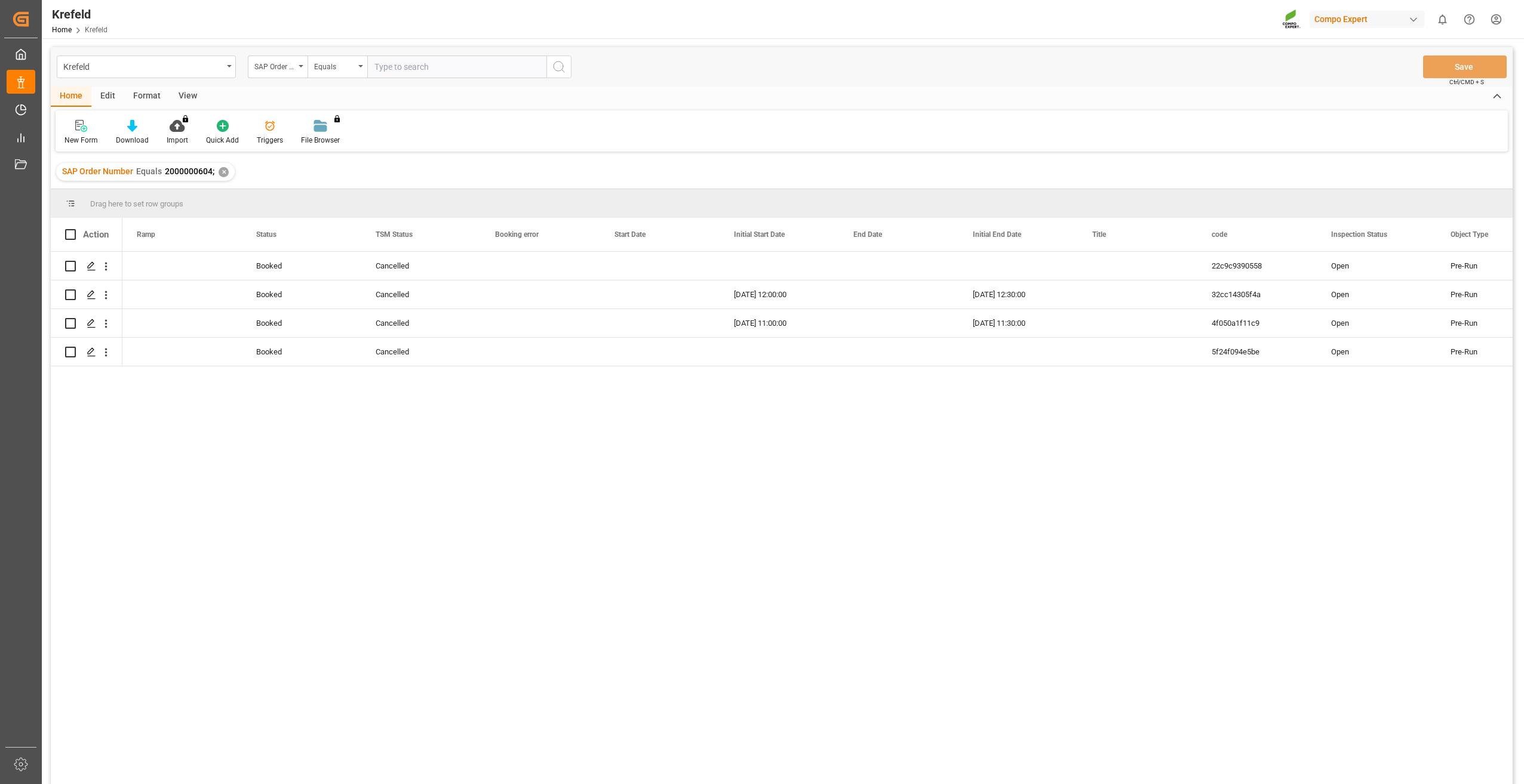
click at [403, 71] on input "text" at bounding box center [456, 66] width 179 height 23
paste input "2000000607"
type input "2000000607;"
click at [223, 169] on div "✕" at bounding box center [223, 172] width 10 height 10
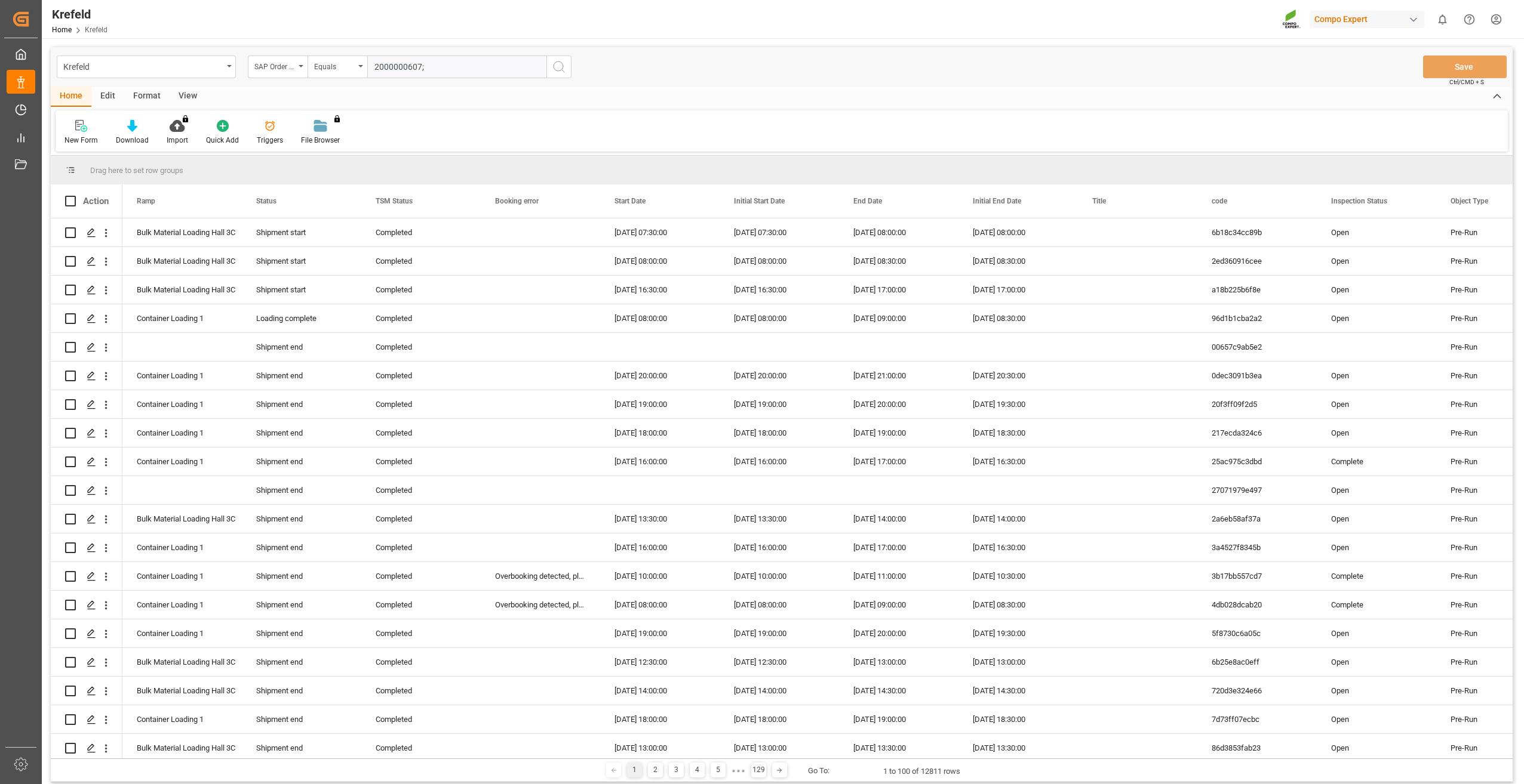
click at [556, 74] on button "search button" at bounding box center [558, 66] width 25 height 23
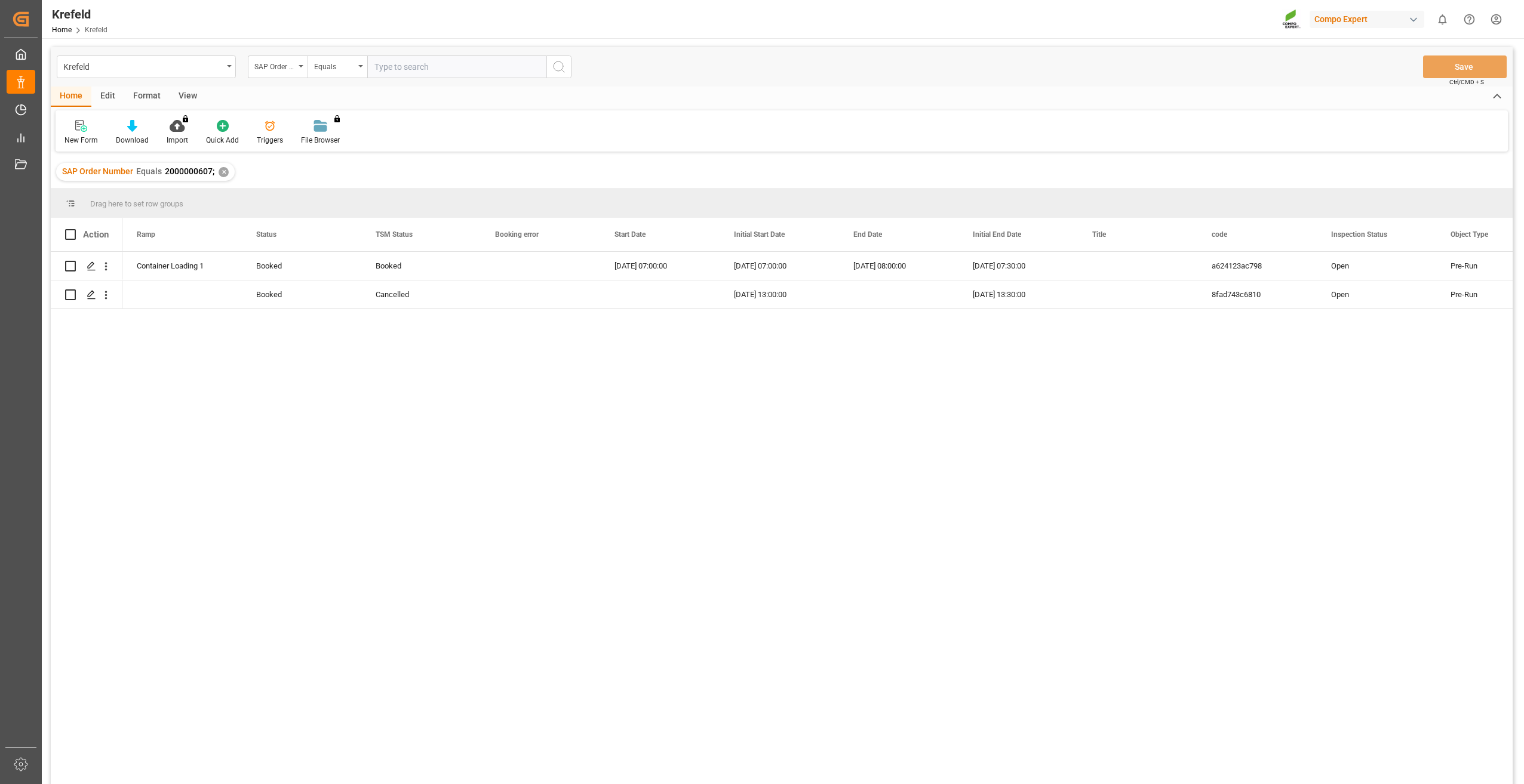
click at [223, 172] on div "✕" at bounding box center [223, 172] width 10 height 10
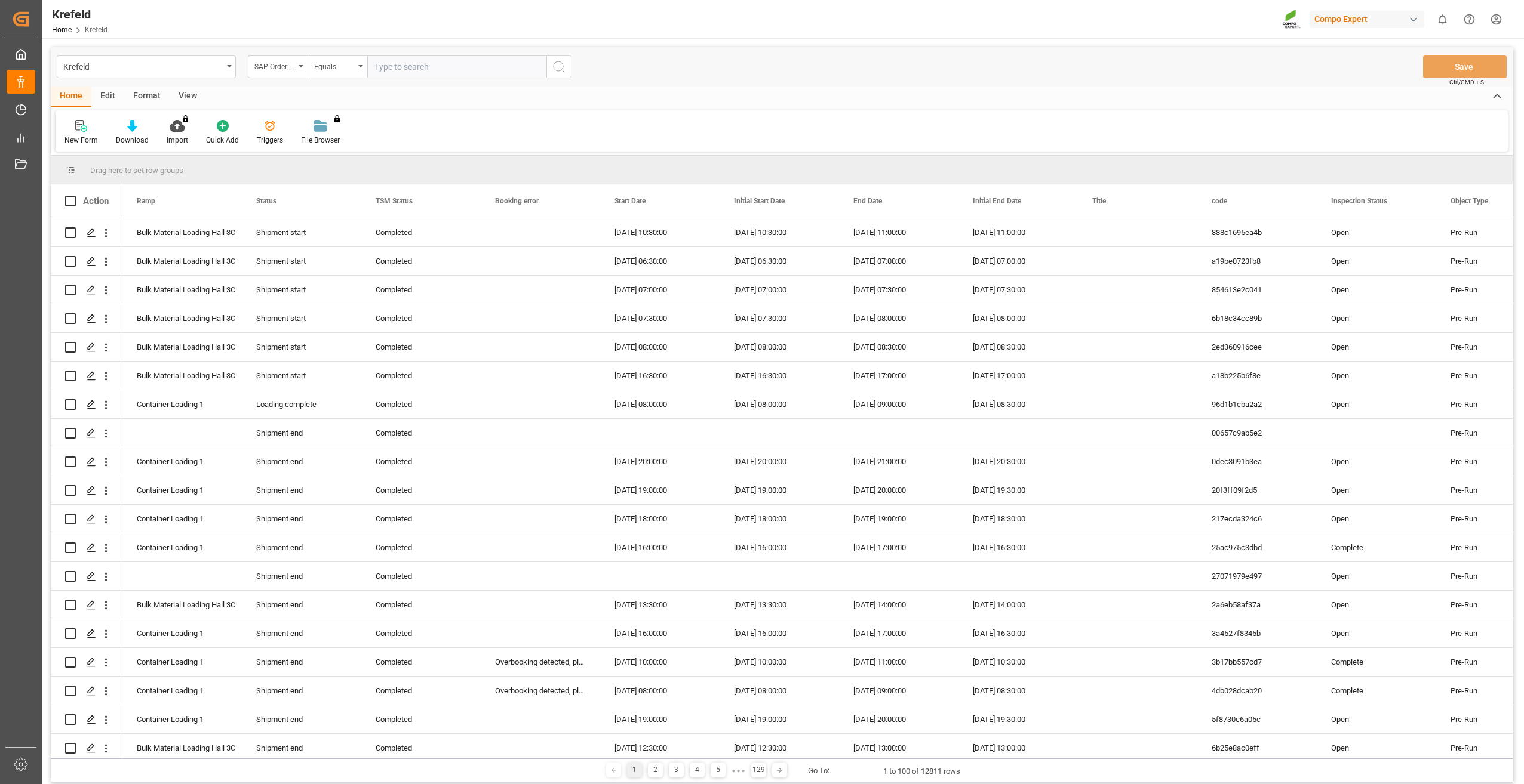
click at [428, 66] on input "text" at bounding box center [456, 66] width 179 height 23
paste input "2000001146"
type input "2000001146;"
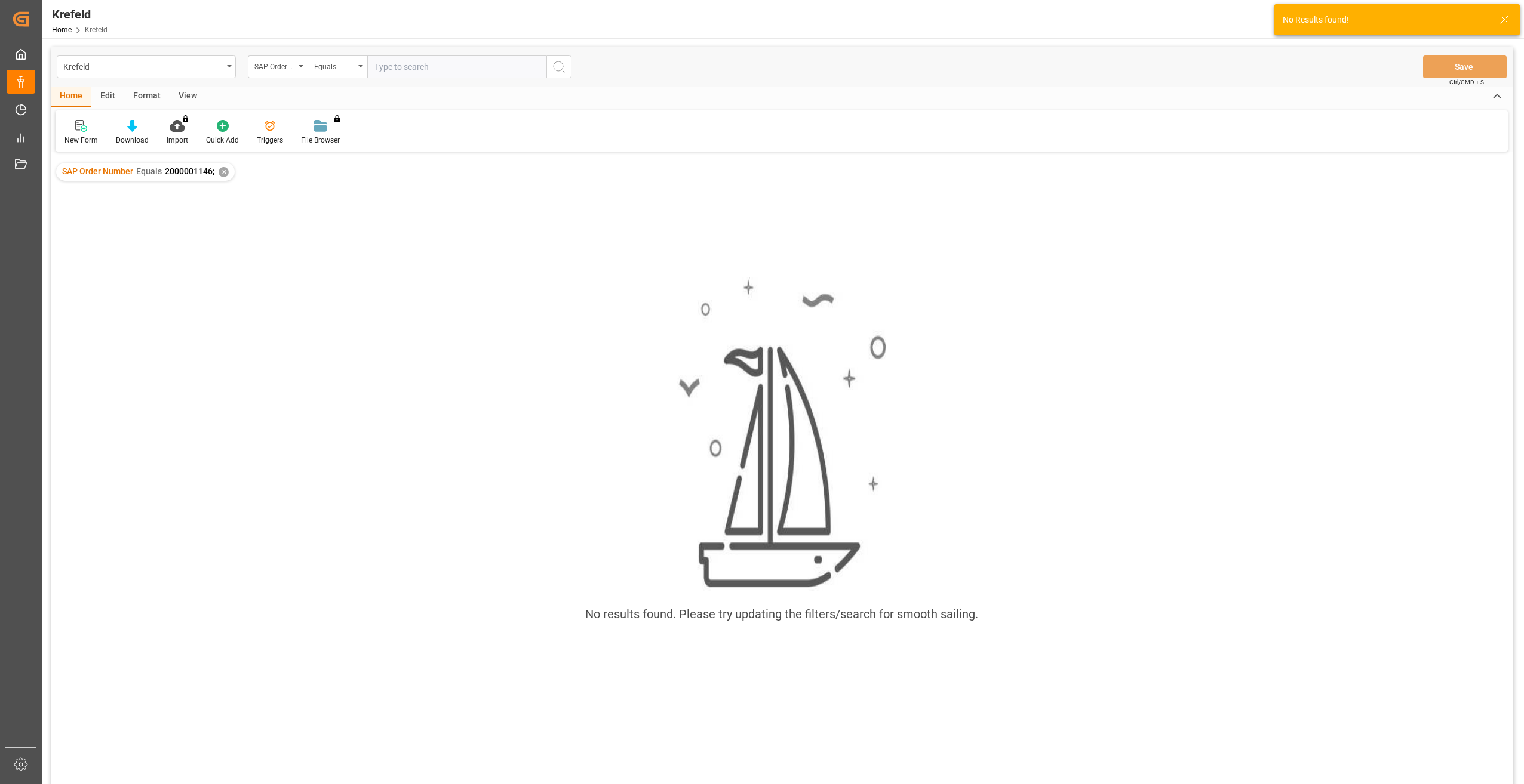
click at [221, 175] on div "✕" at bounding box center [223, 172] width 10 height 10
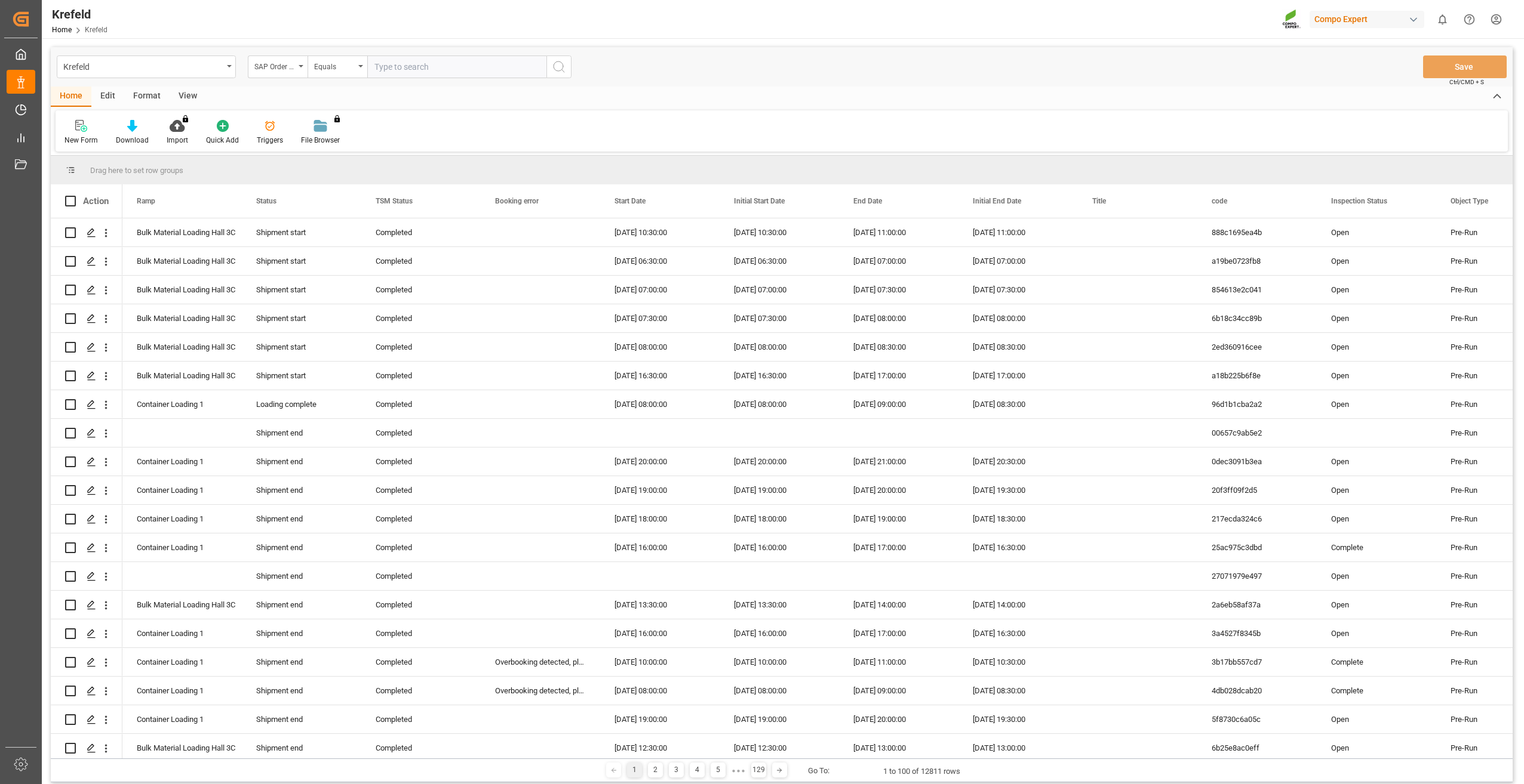
click at [410, 58] on input "text" at bounding box center [456, 66] width 179 height 23
paste input "2000001159"
type input "2000001159;"
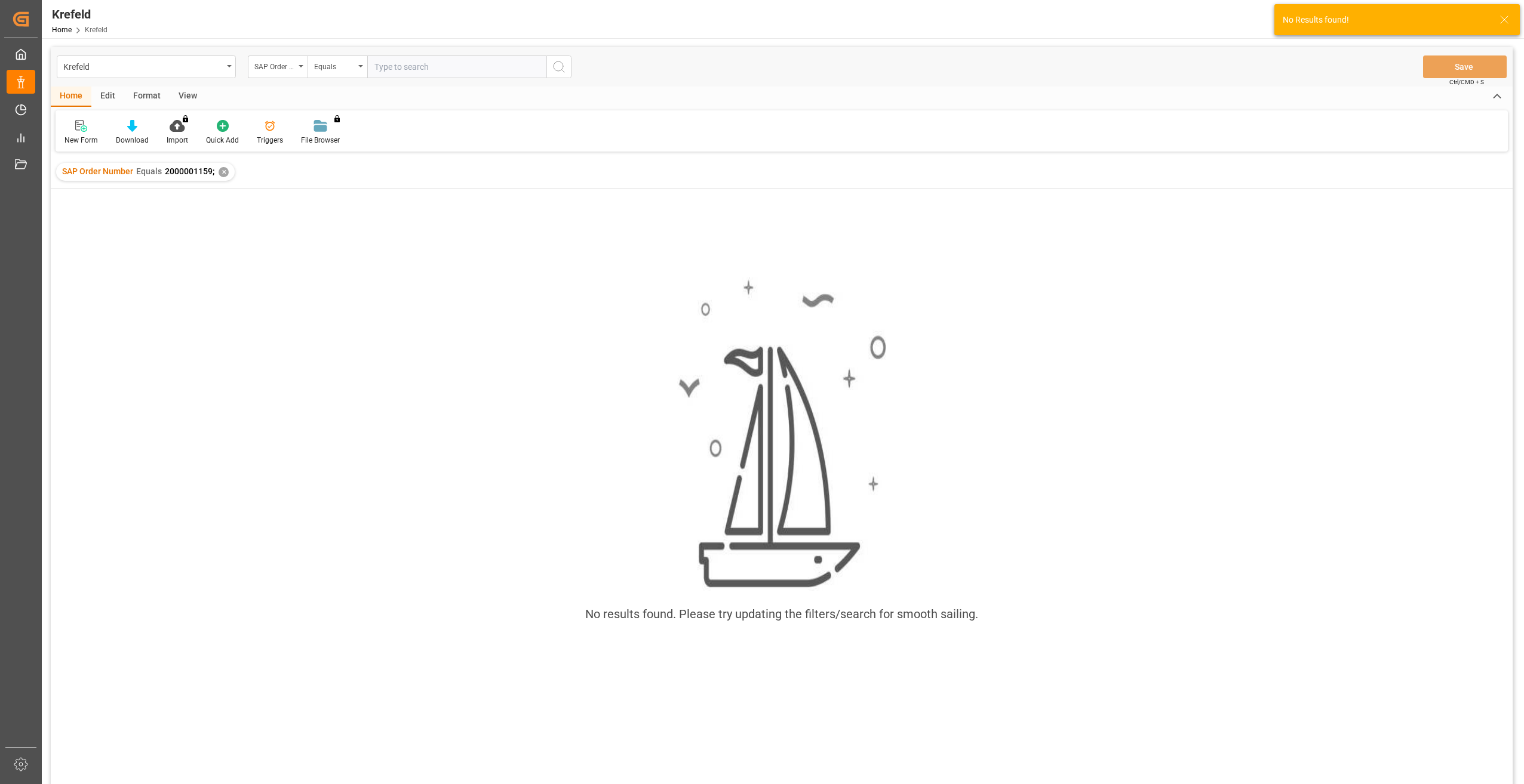
click at [226, 173] on div "✕" at bounding box center [223, 172] width 10 height 10
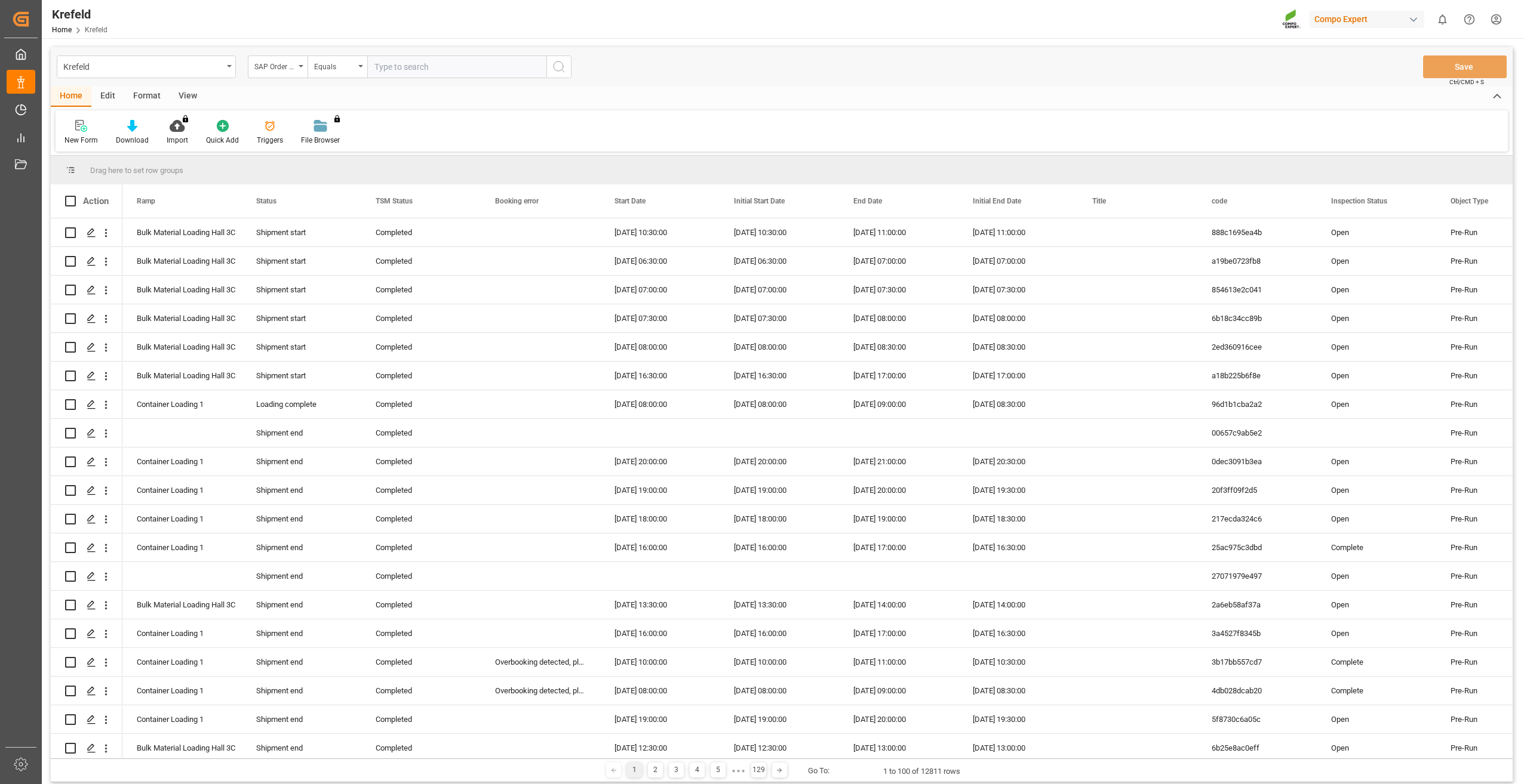
click at [436, 66] on input "text" at bounding box center [456, 66] width 179 height 23
paste input "2000001300"
type input "2000001300;"
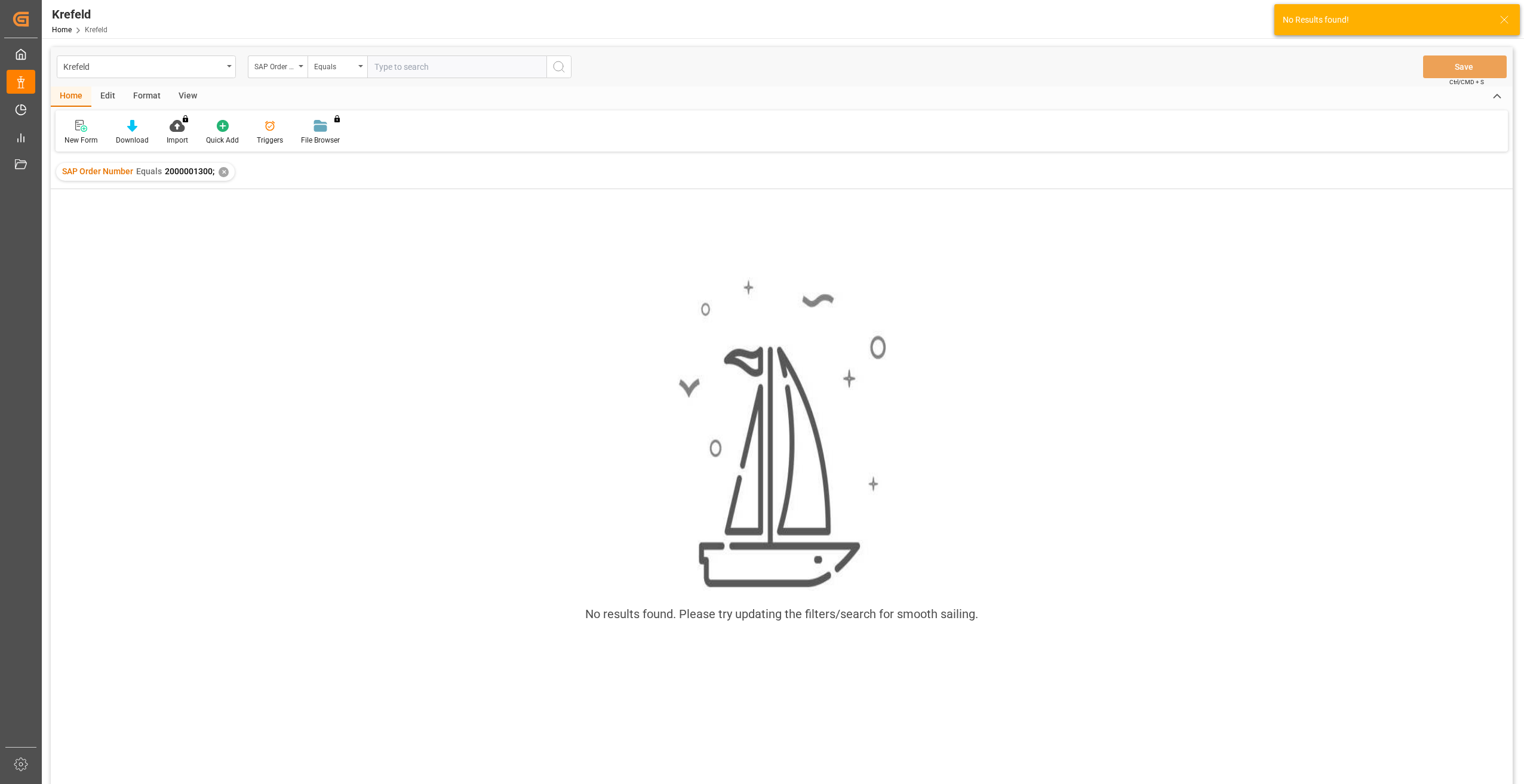
click at [223, 169] on div "✕" at bounding box center [223, 172] width 10 height 10
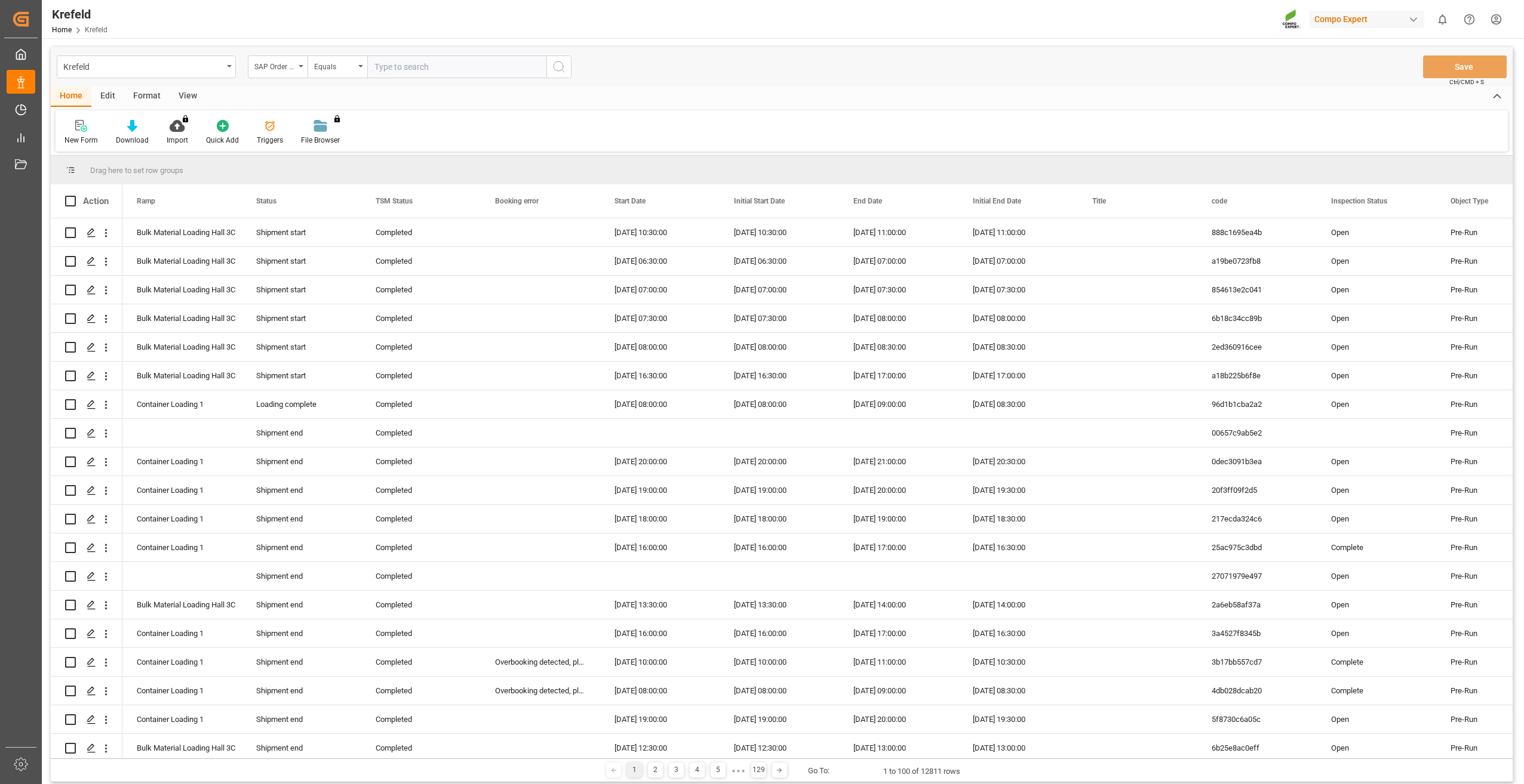
click at [395, 66] on input "text" at bounding box center [456, 66] width 179 height 23
paste input "2000001057"
type input "2000001057;"
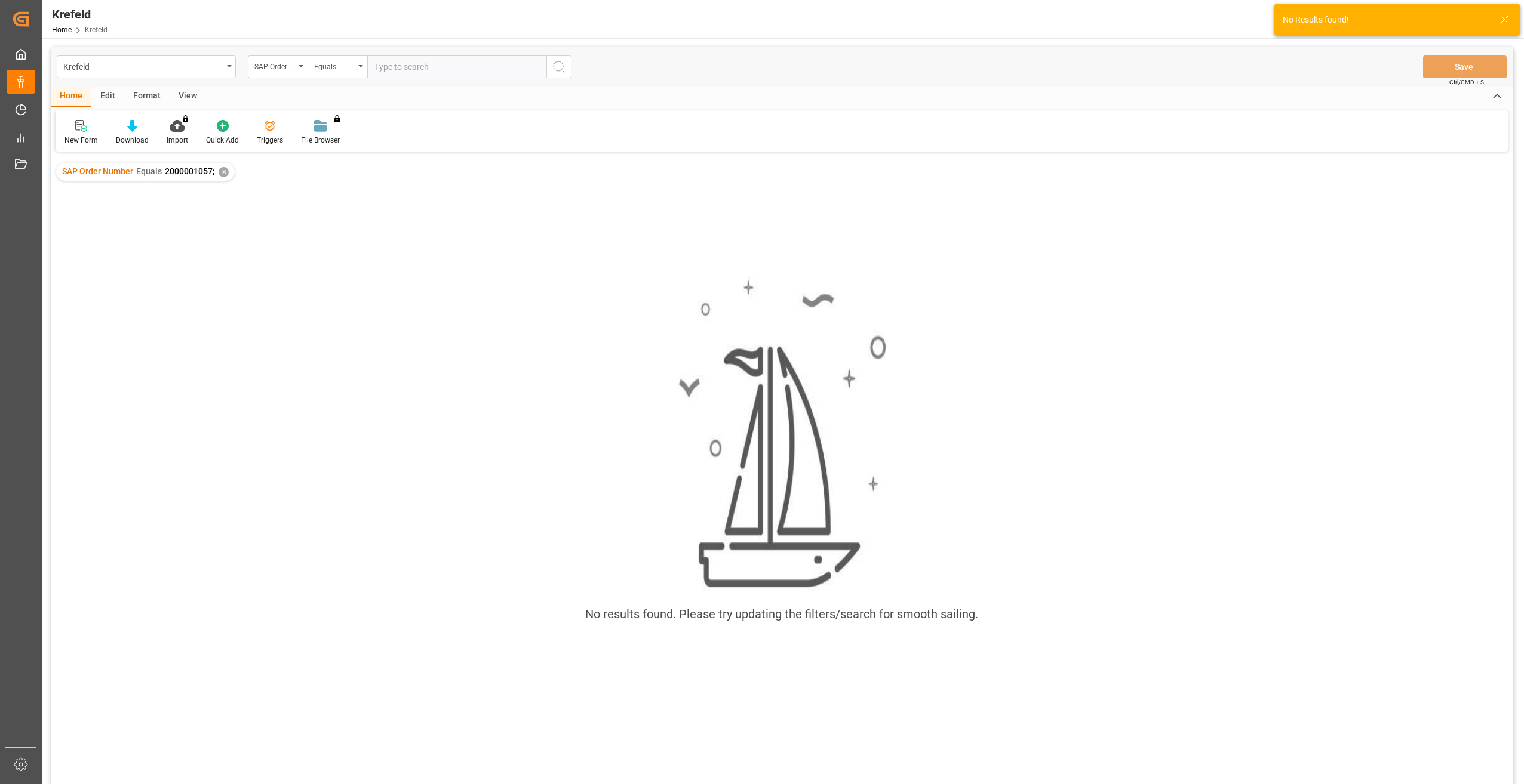
click at [222, 171] on div "✕" at bounding box center [223, 172] width 10 height 10
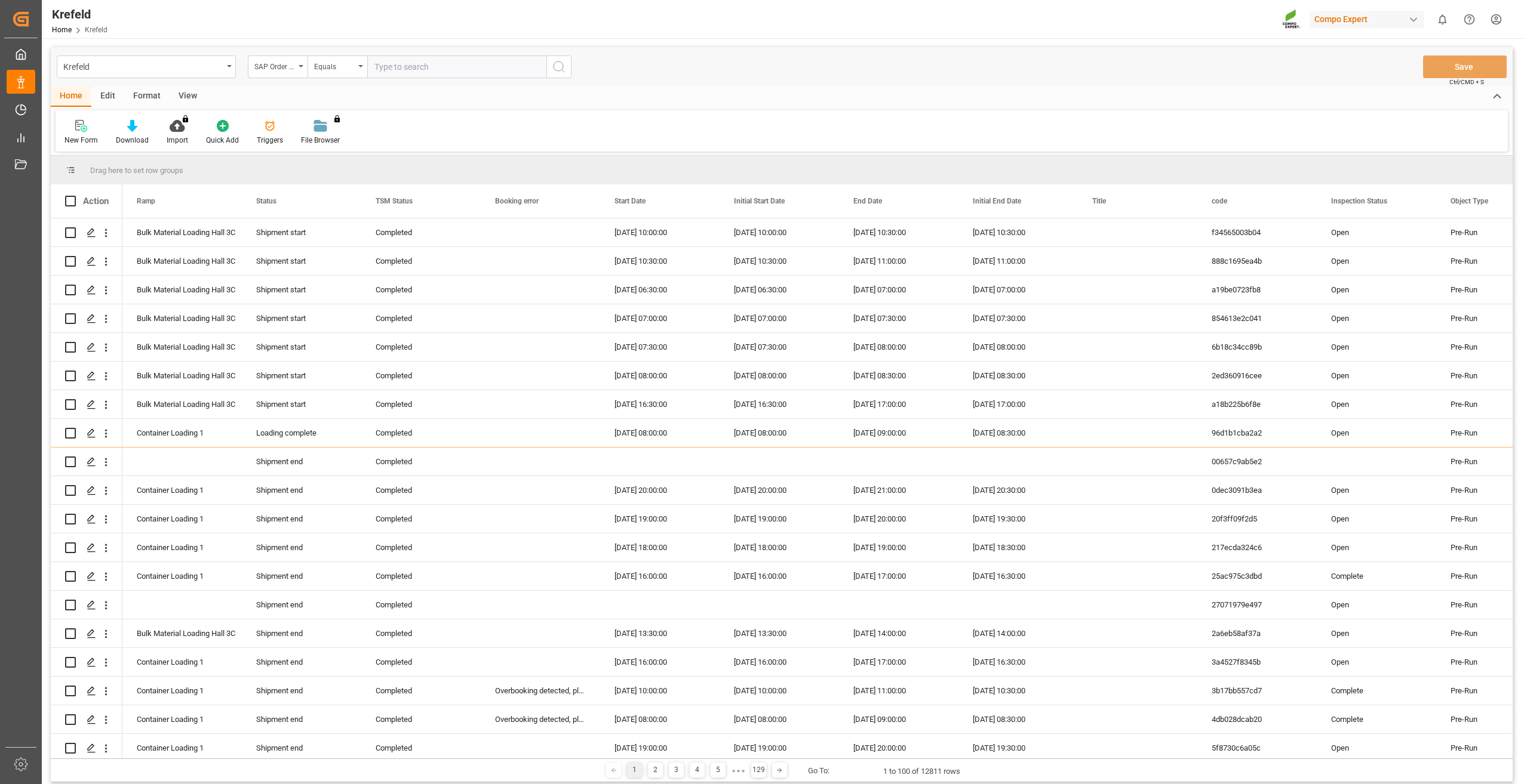
click at [414, 63] on input "text" at bounding box center [456, 66] width 179 height 23
paste input "2000001155"
type input "2000001155;"
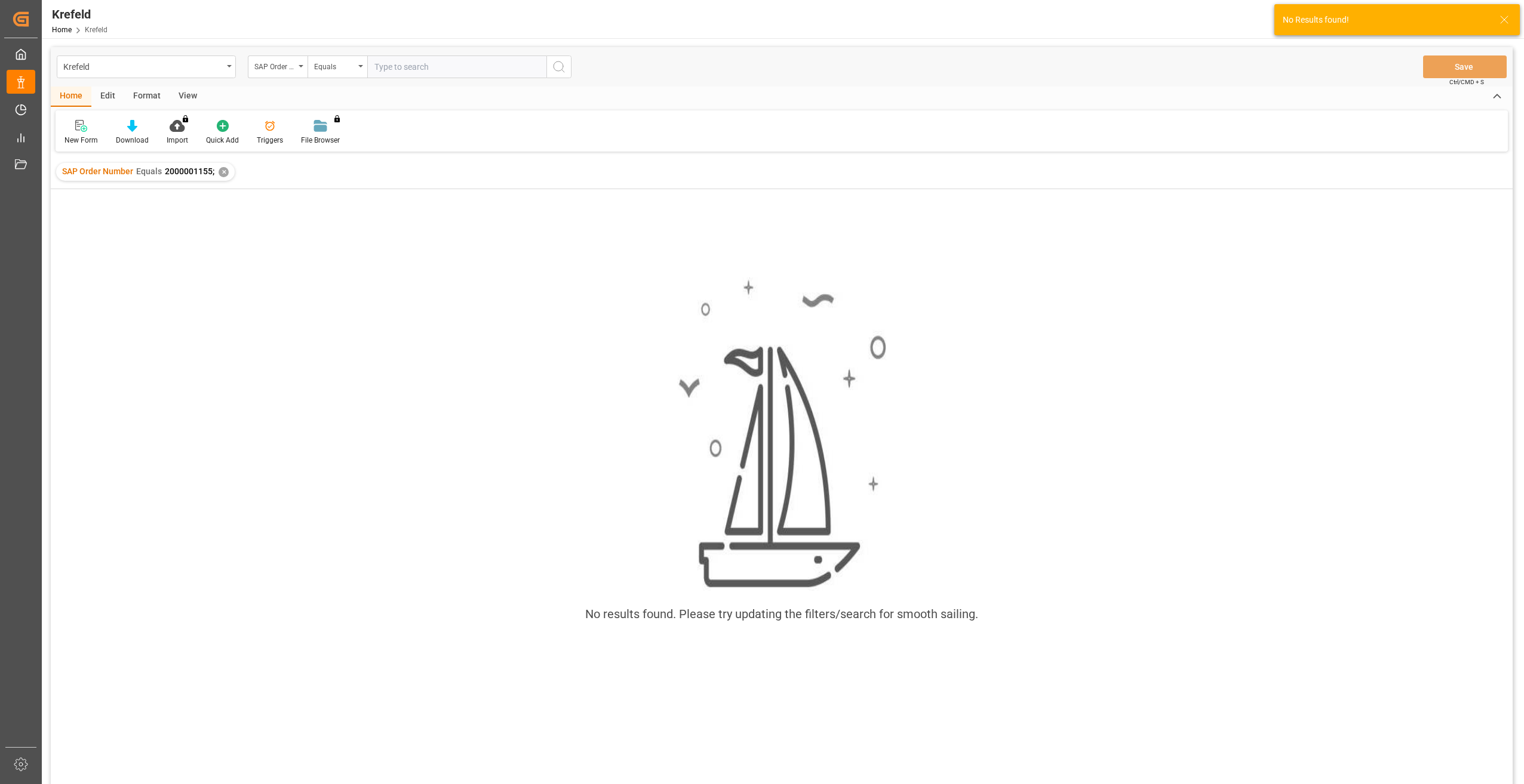
click at [224, 173] on div "✕" at bounding box center [223, 172] width 10 height 10
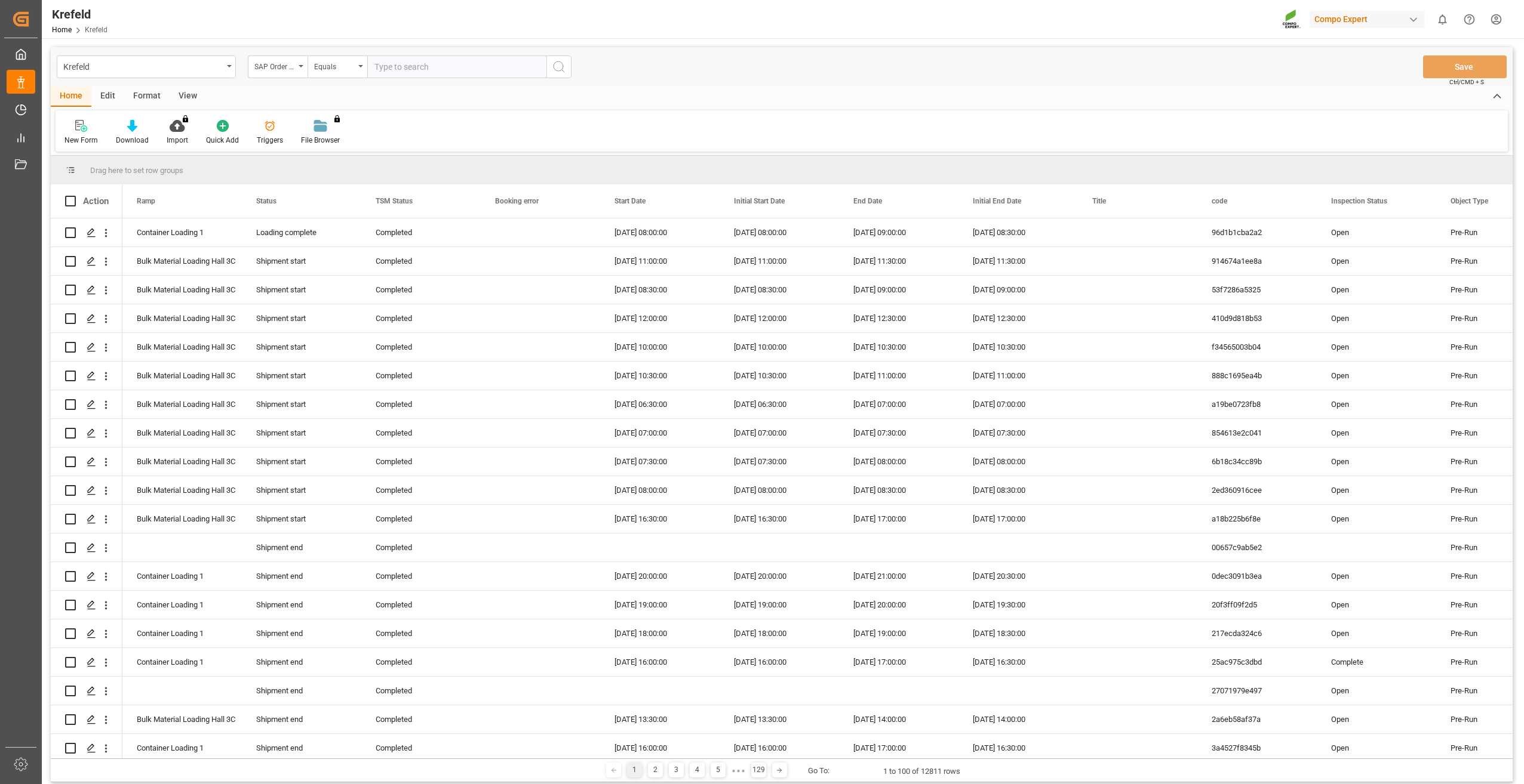
click at [397, 65] on input "text" at bounding box center [456, 66] width 179 height 23
paste input "2000000231"
type input "2000000231;"
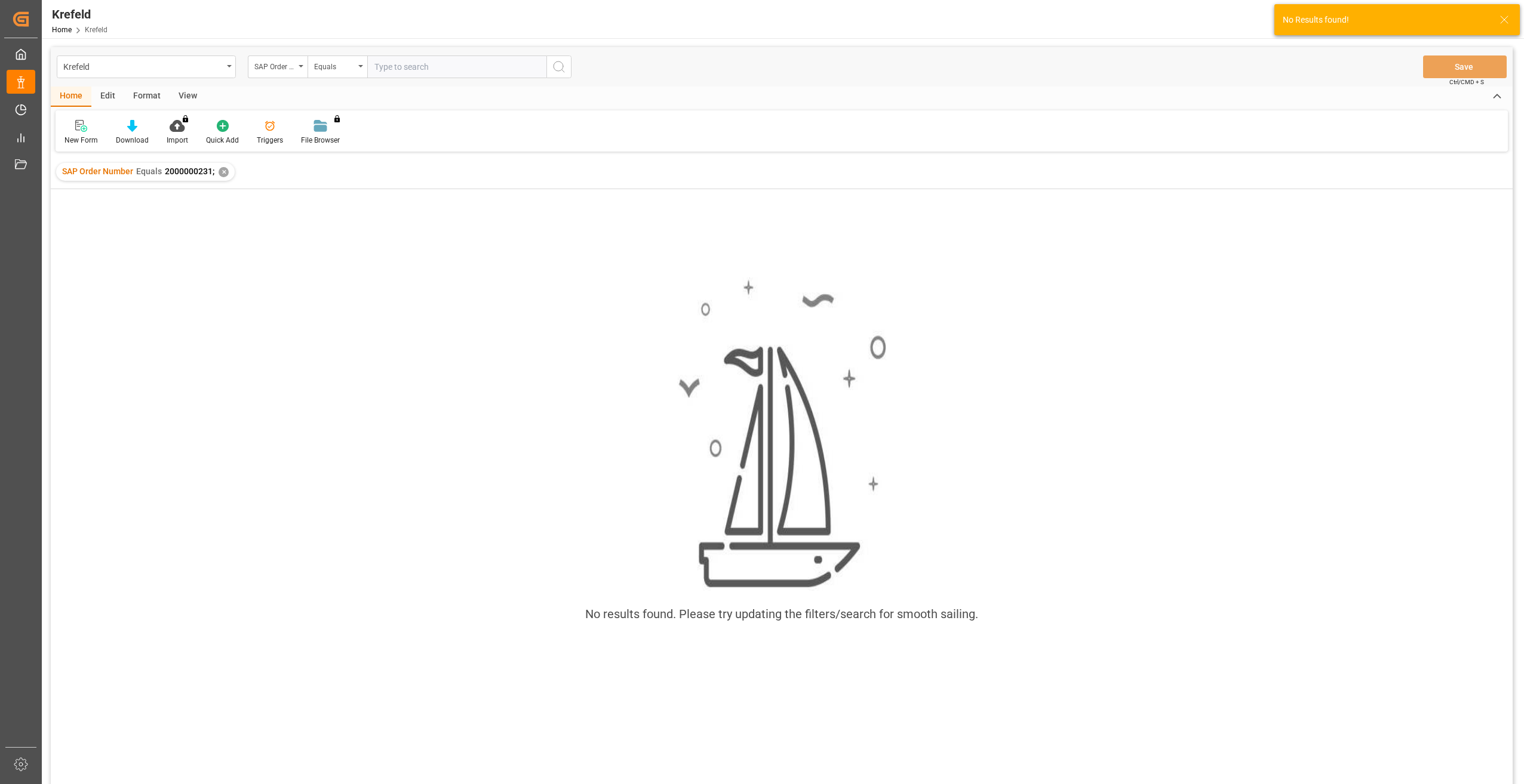
click at [224, 173] on div "✕" at bounding box center [223, 172] width 10 height 10
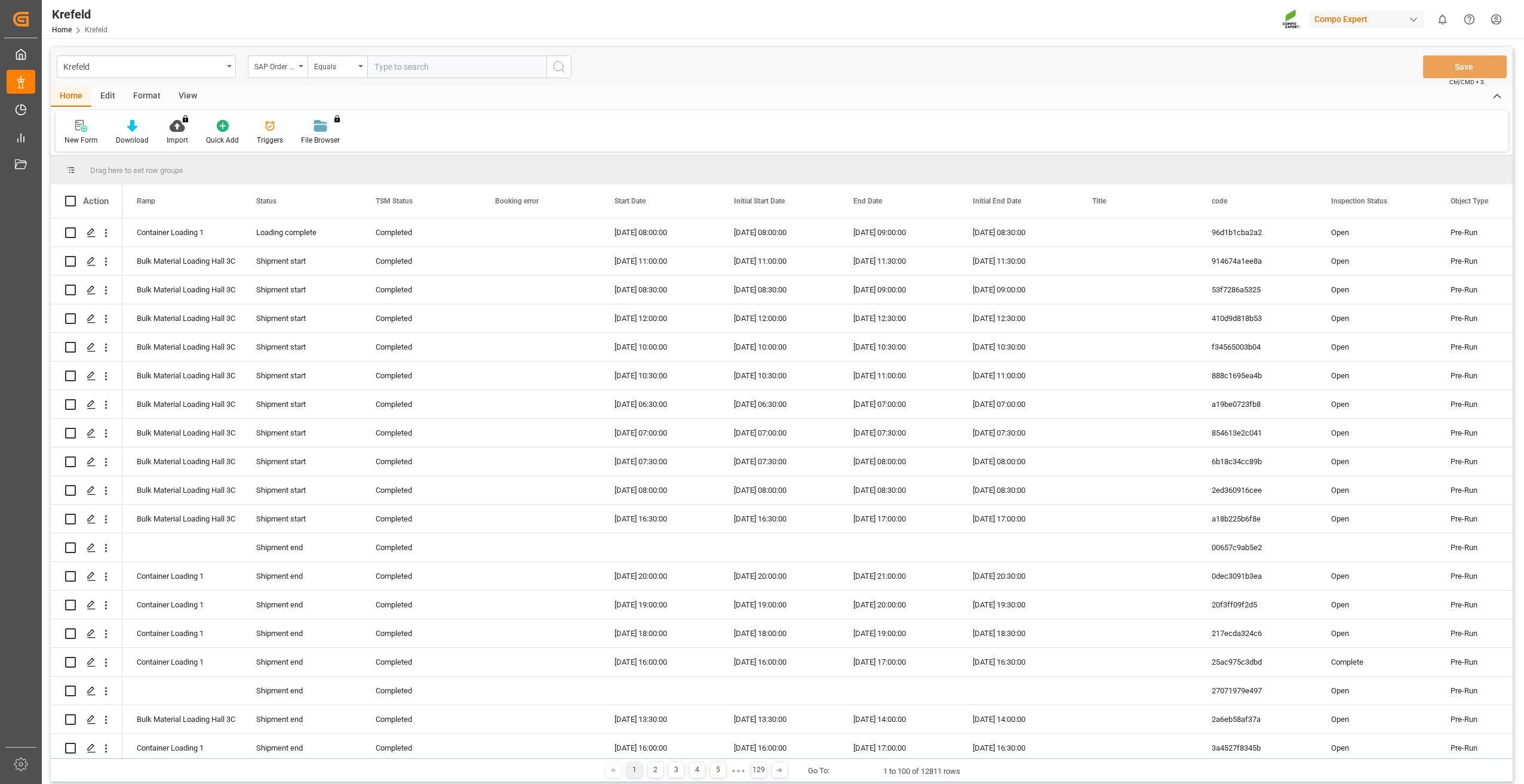
click at [408, 69] on input "text" at bounding box center [456, 66] width 179 height 23
paste input "2000000113"
type input "2000000113;"
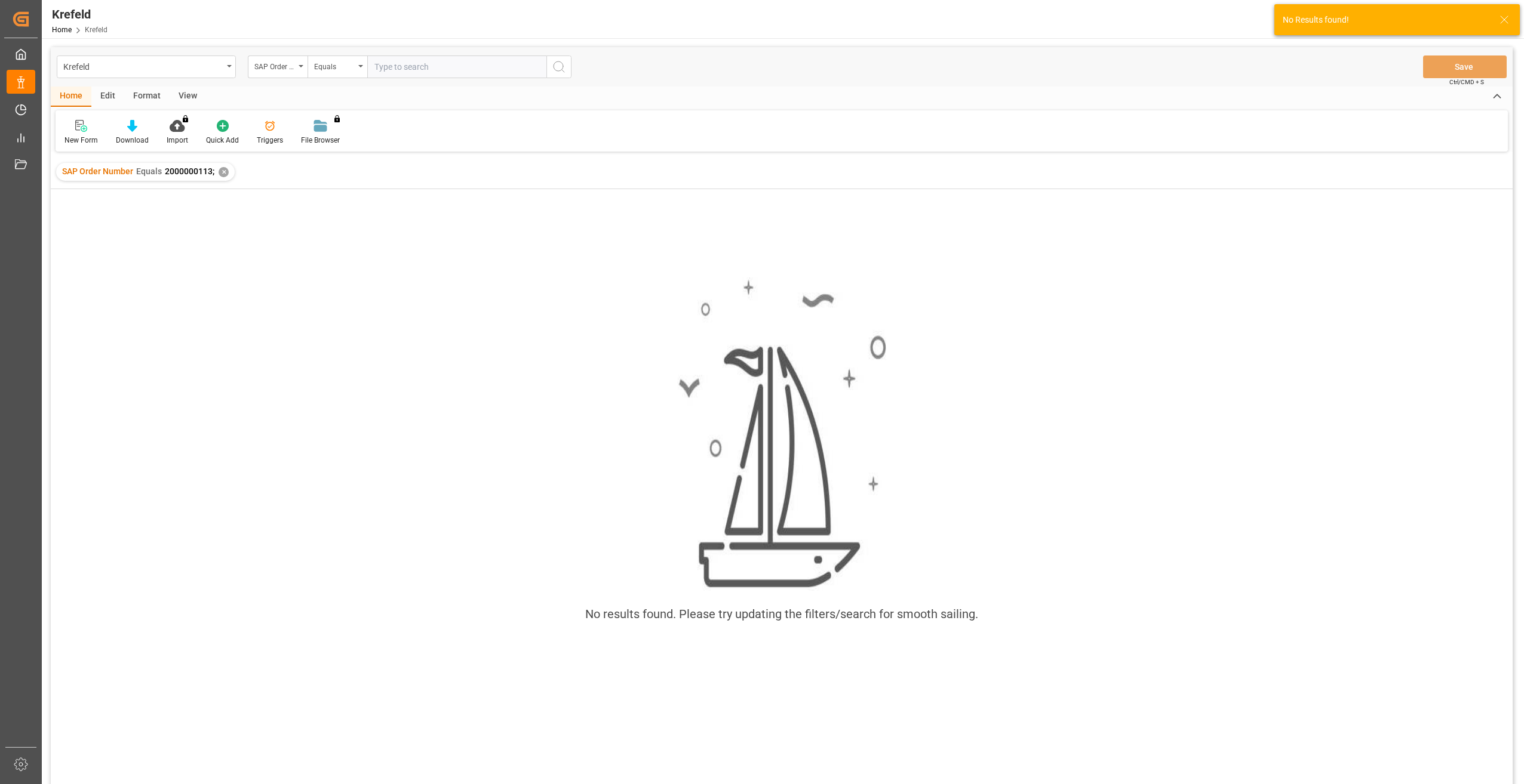
click at [224, 171] on div "✕" at bounding box center [223, 172] width 10 height 10
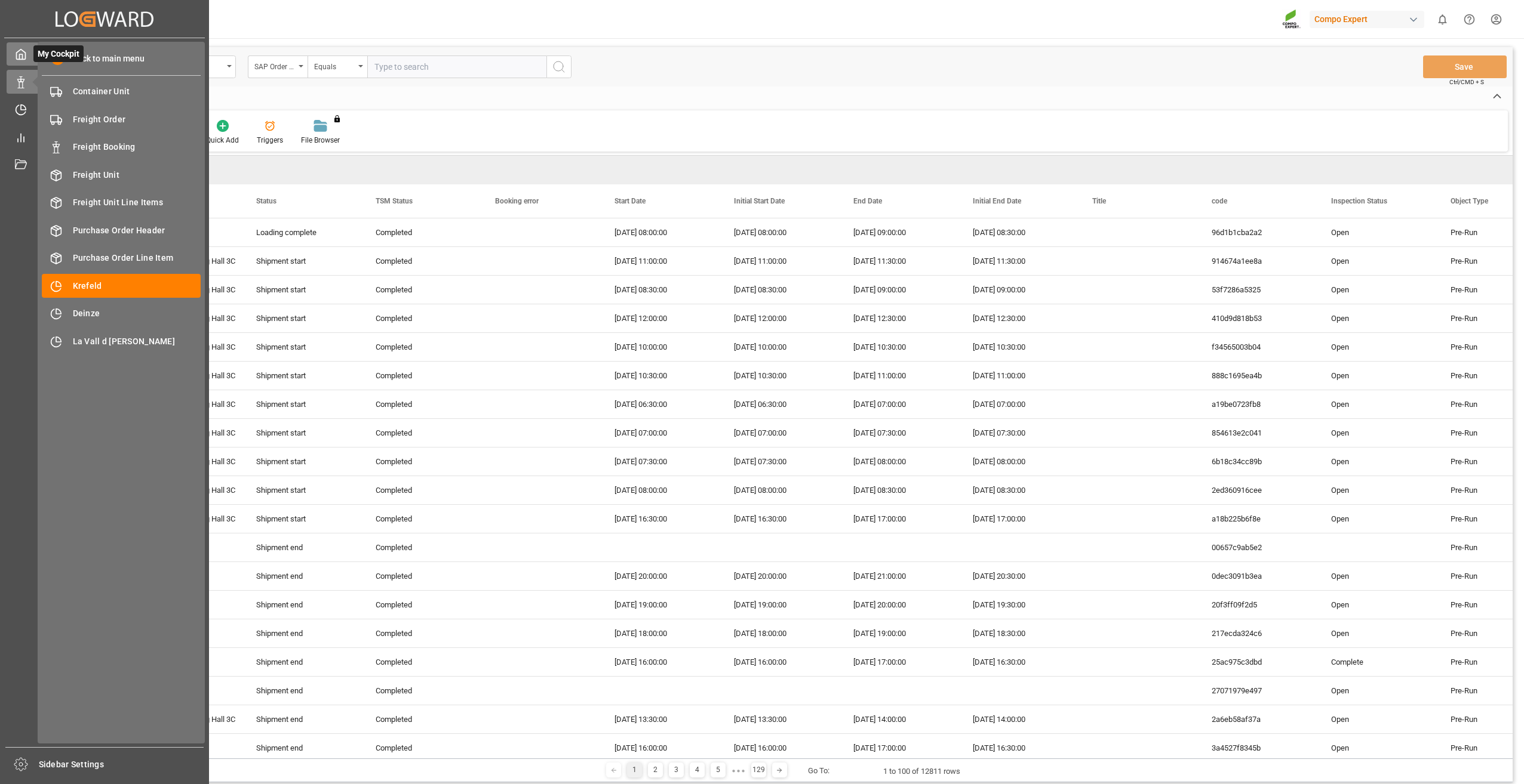
click at [20, 56] on polyline at bounding box center [21, 56] width 3 height 5
